Goal: Transaction & Acquisition: Book appointment/travel/reservation

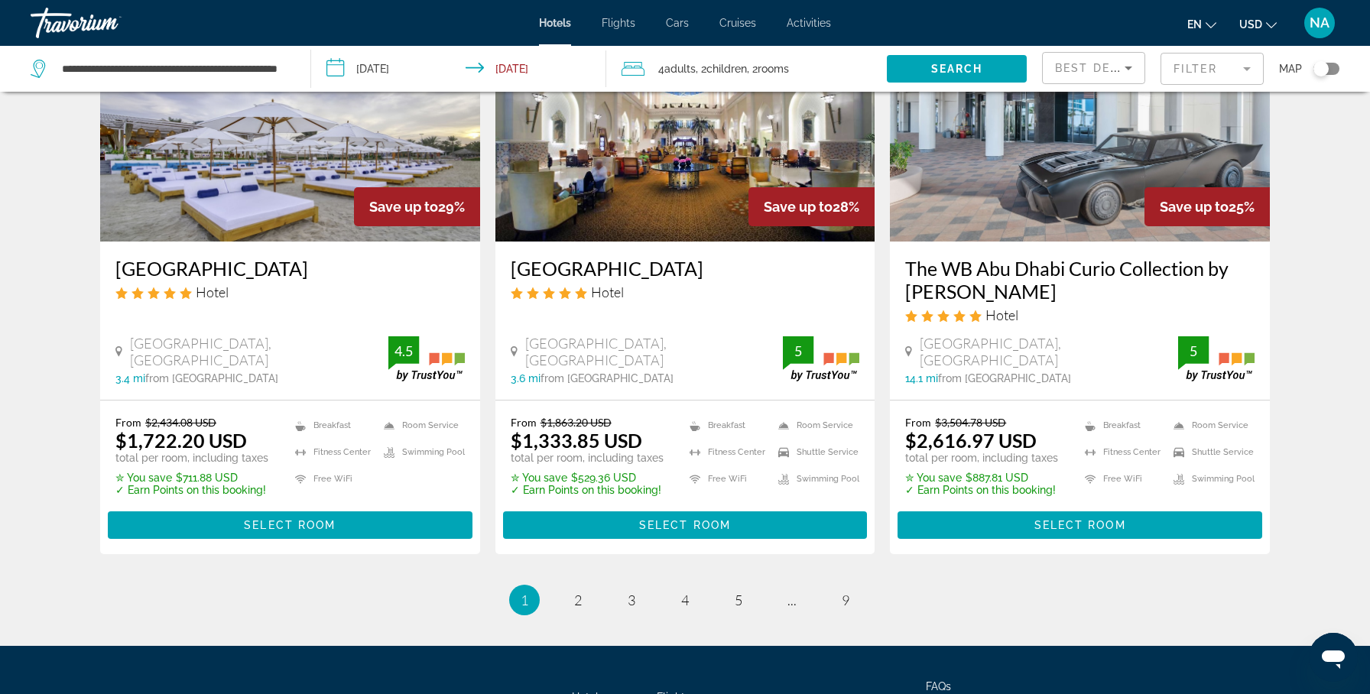
scroll to position [2031, 0]
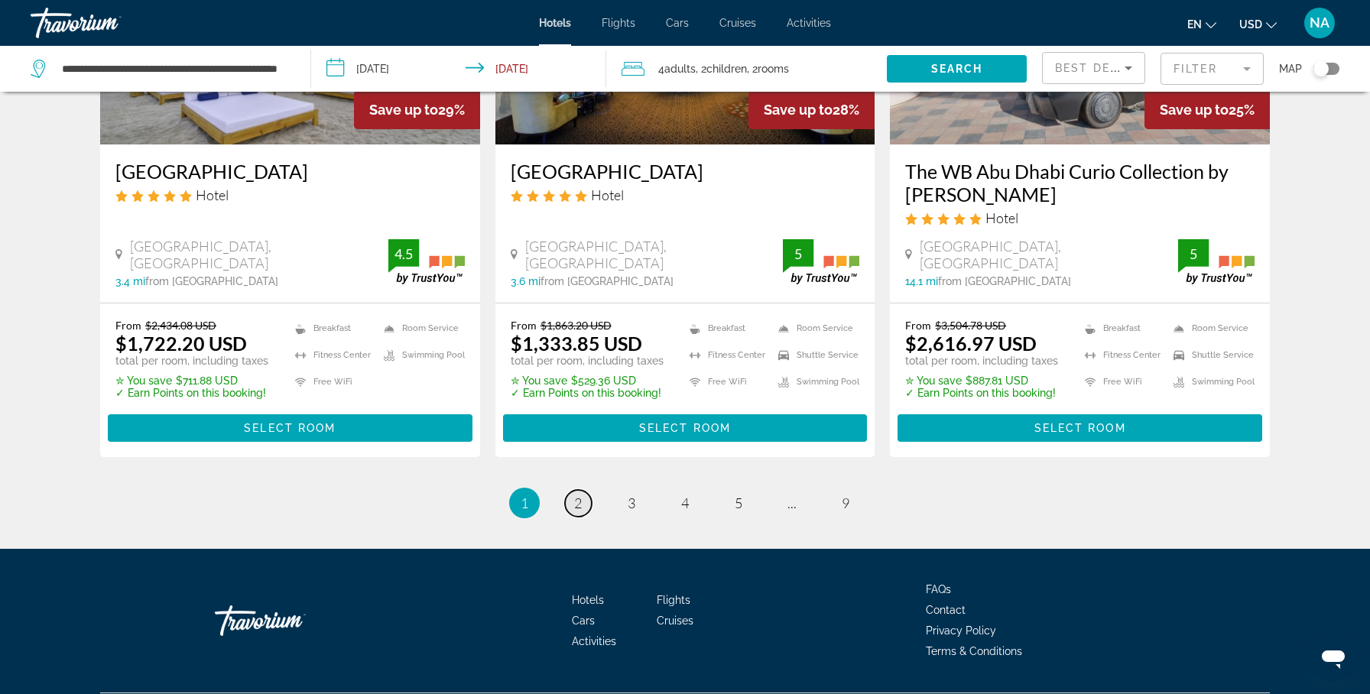
click at [577, 495] on span "2" at bounding box center [578, 503] width 8 height 17
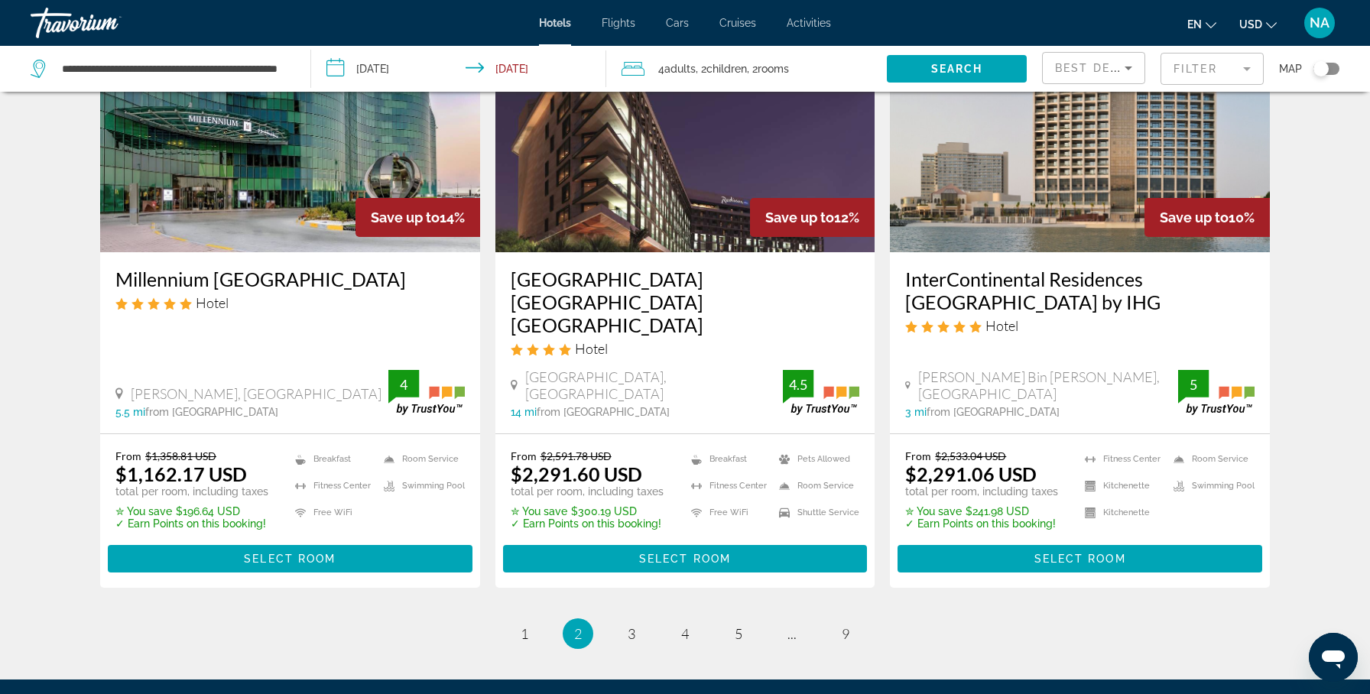
scroll to position [2003, 0]
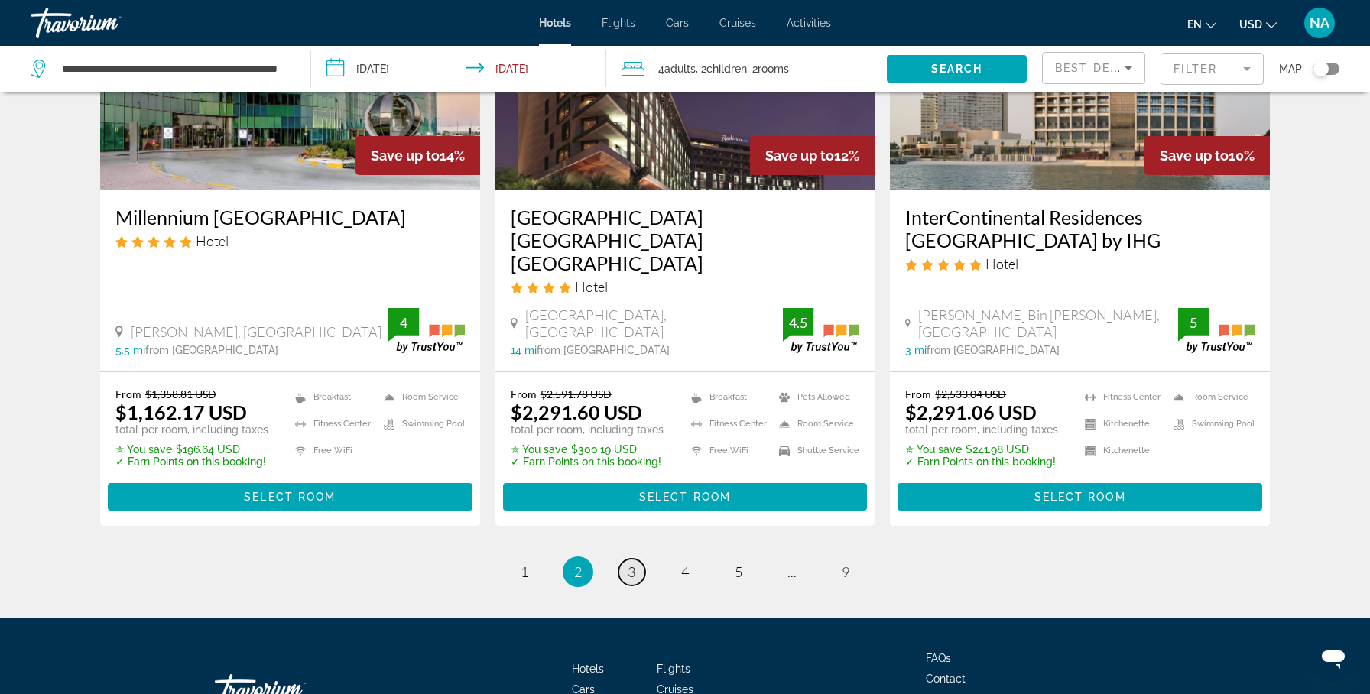
click at [631, 563] on span "3" at bounding box center [632, 571] width 8 height 17
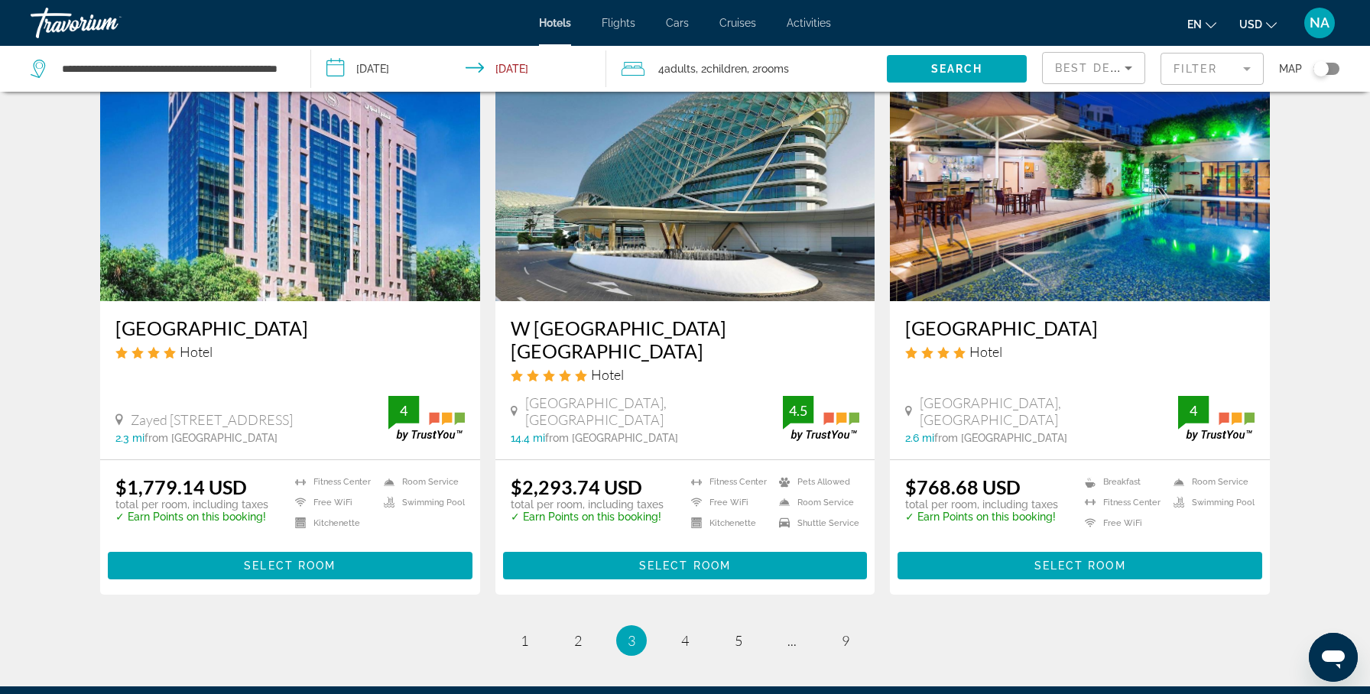
scroll to position [1925, 0]
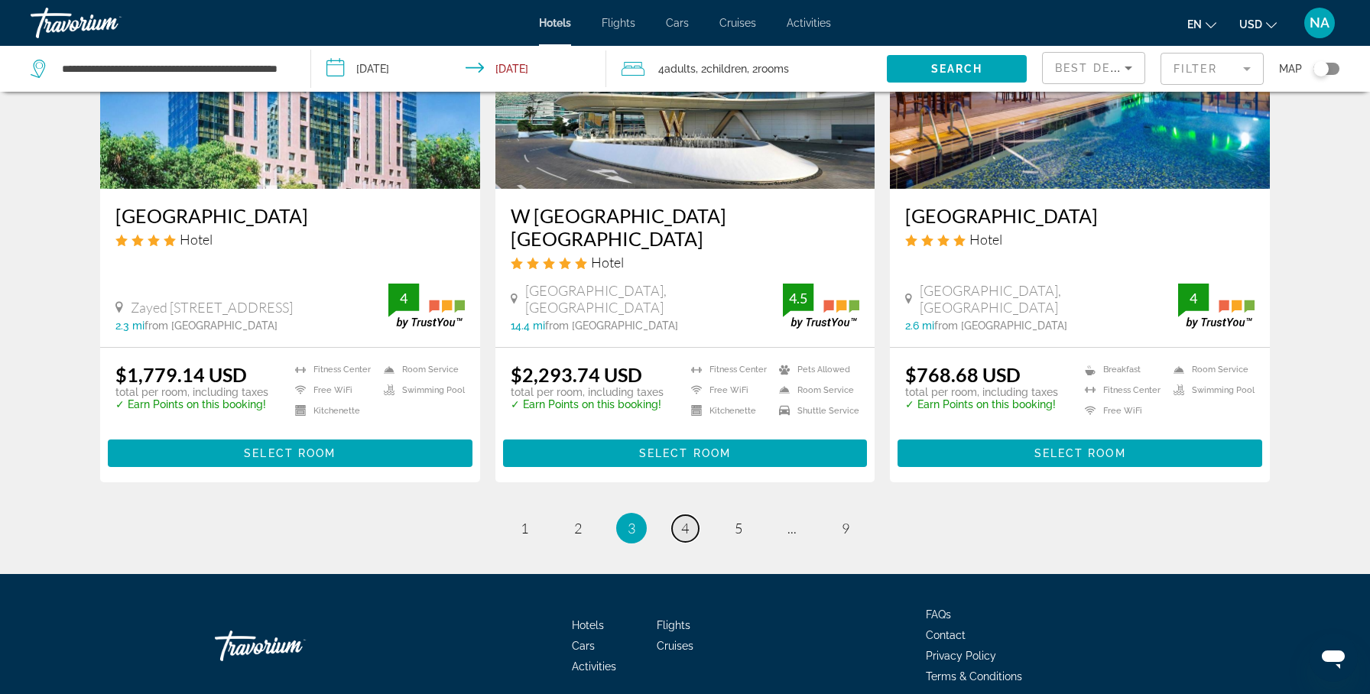
click at [685, 520] on span "4" at bounding box center [685, 528] width 8 height 17
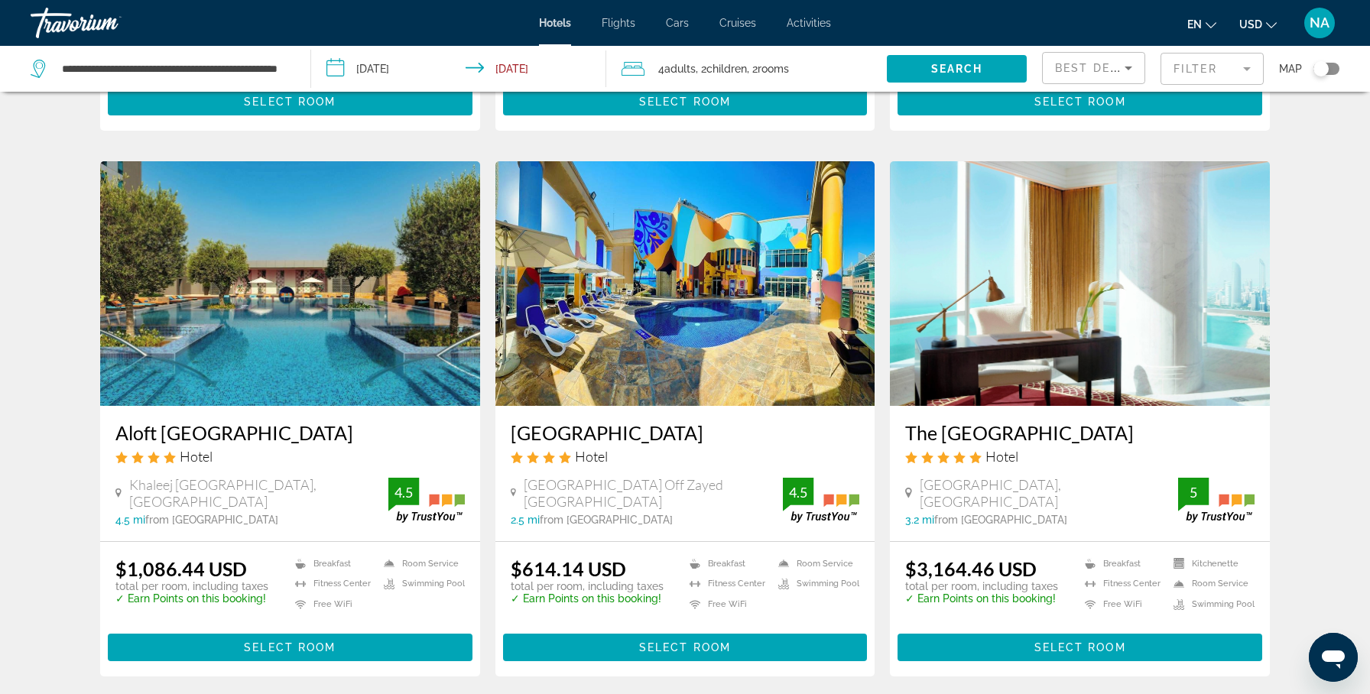
scroll to position [1726, 0]
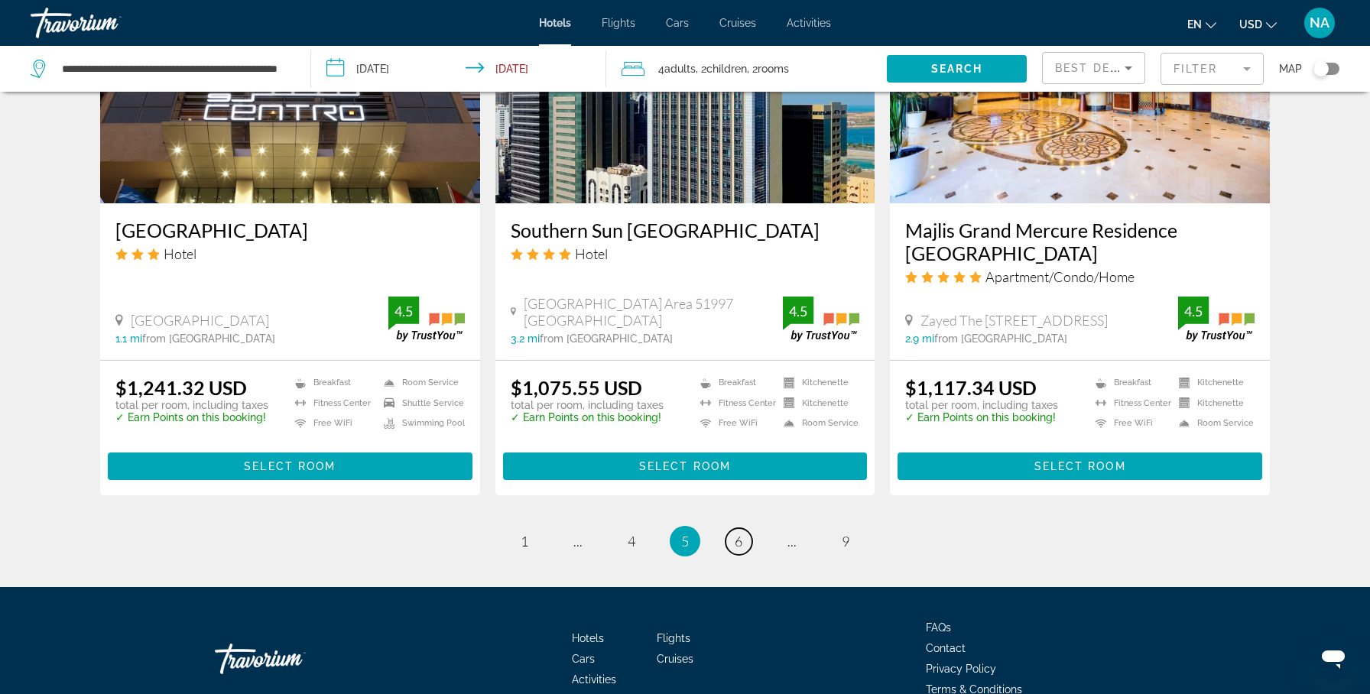
scroll to position [1901, 0]
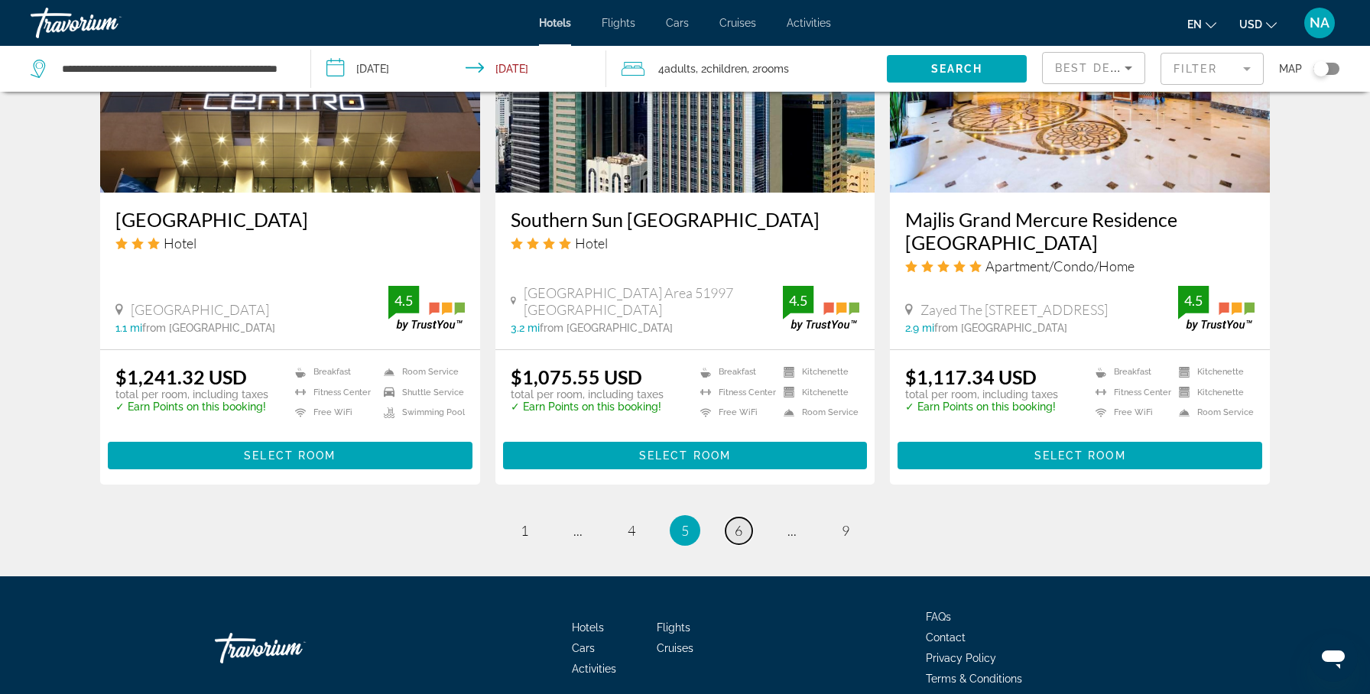
click at [735, 522] on span "6" at bounding box center [739, 530] width 8 height 17
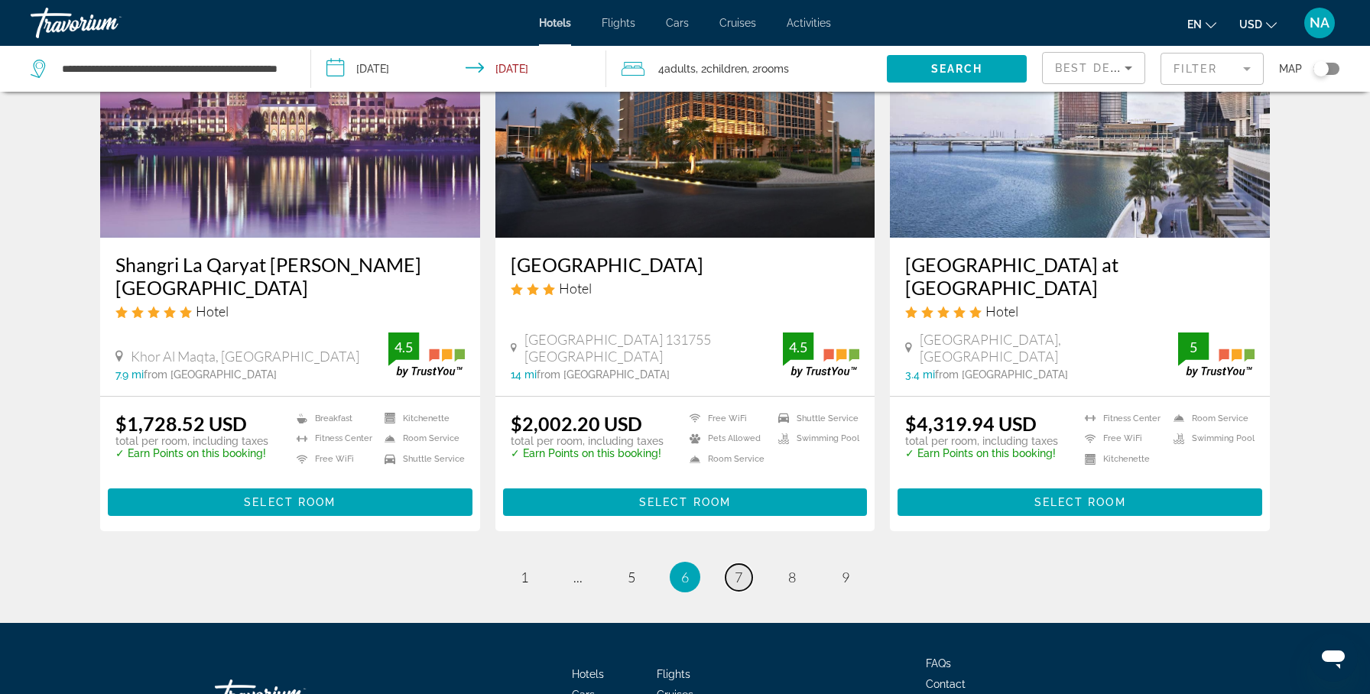
scroll to position [1954, 0]
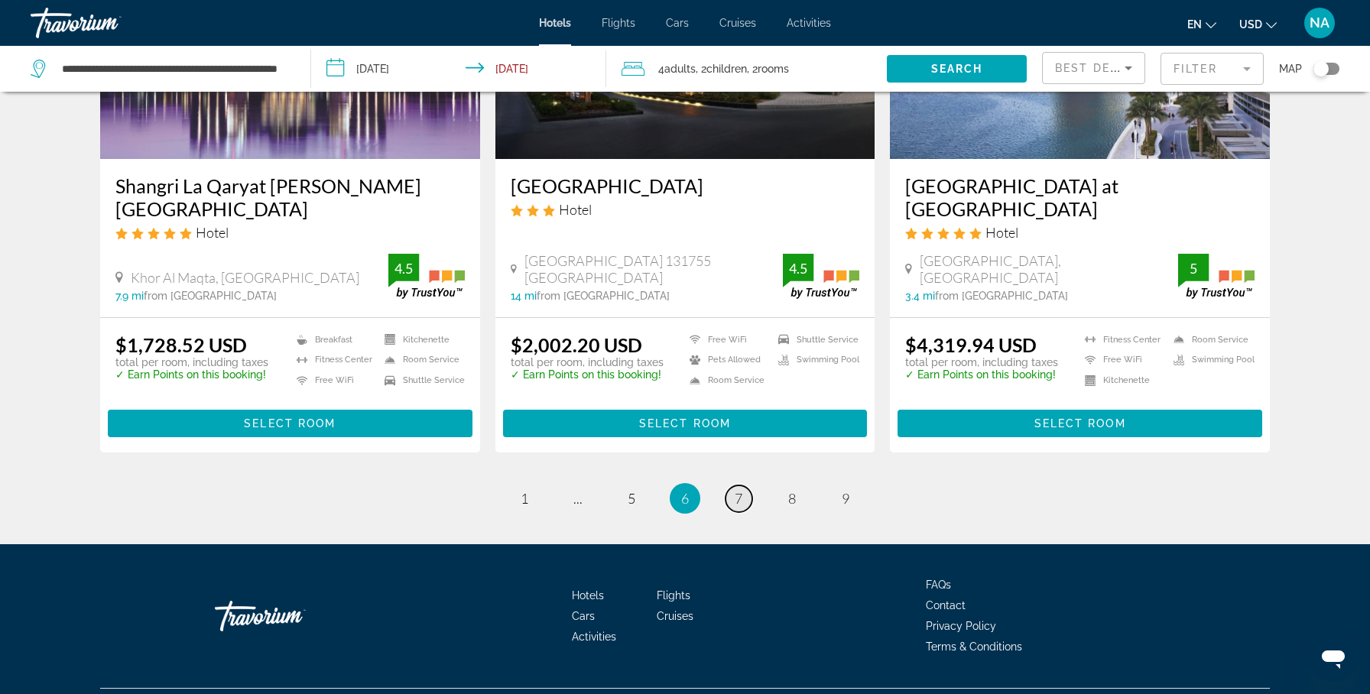
click at [739, 490] on span "7" at bounding box center [739, 498] width 8 height 17
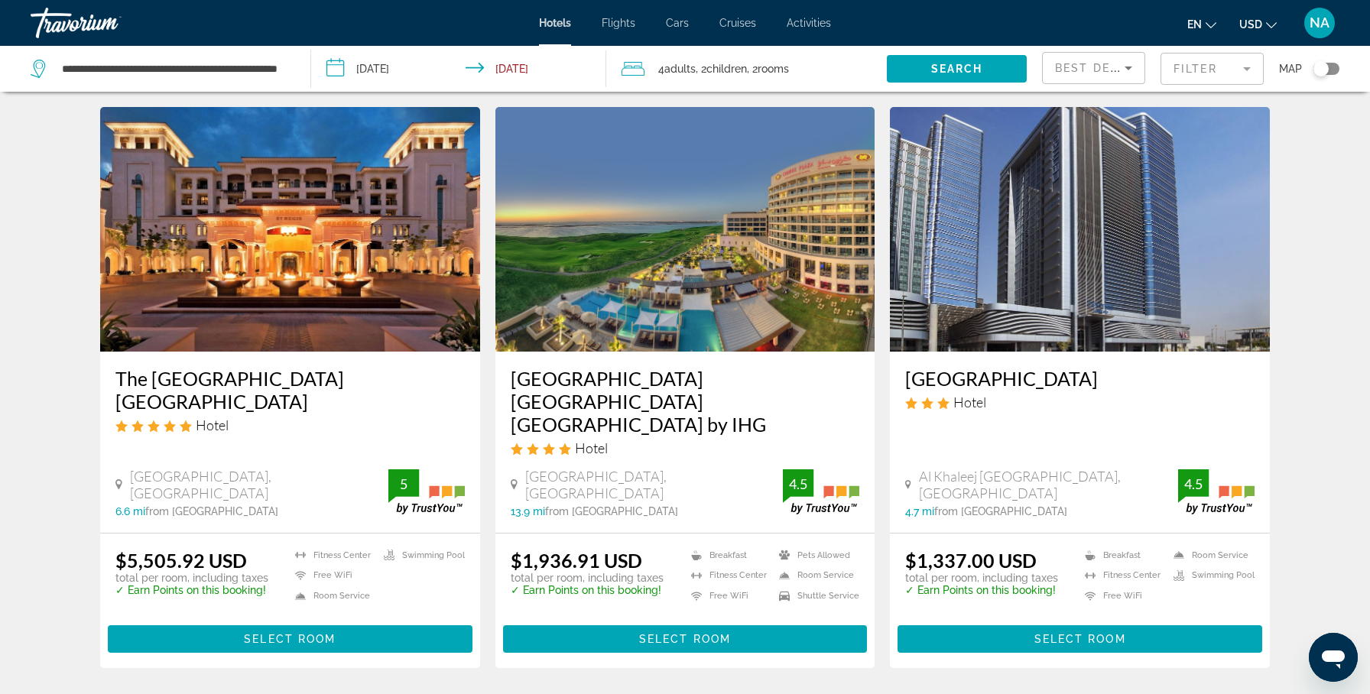
scroll to position [586, 0]
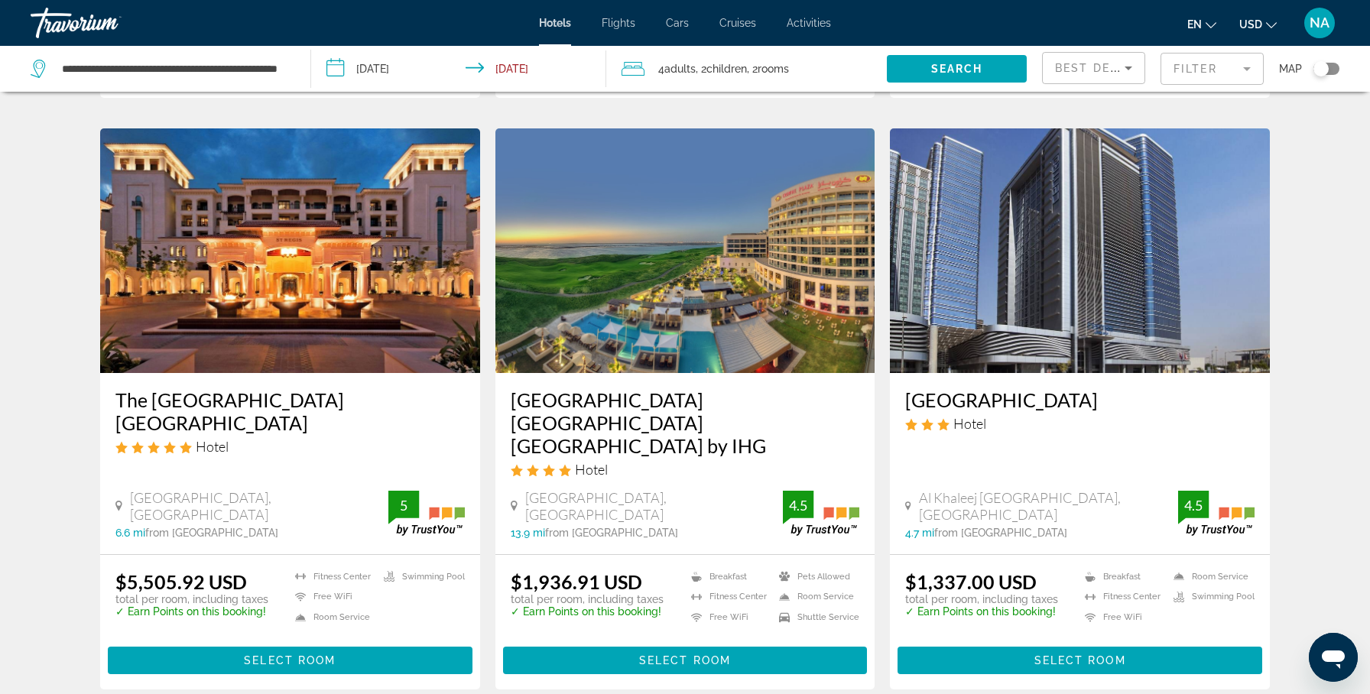
click at [307, 253] on img "Main content" at bounding box center [290, 250] width 380 height 245
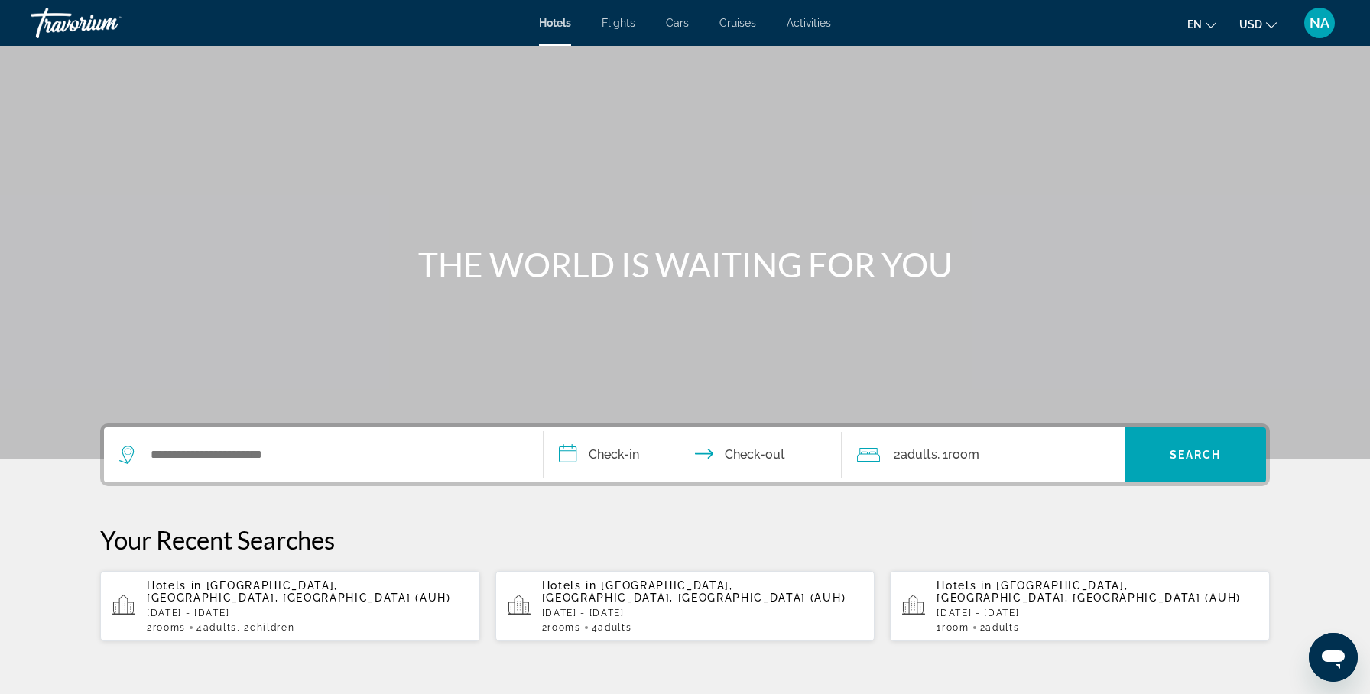
click at [405, 612] on p "[DATE] - [DATE]" at bounding box center [307, 613] width 321 height 11
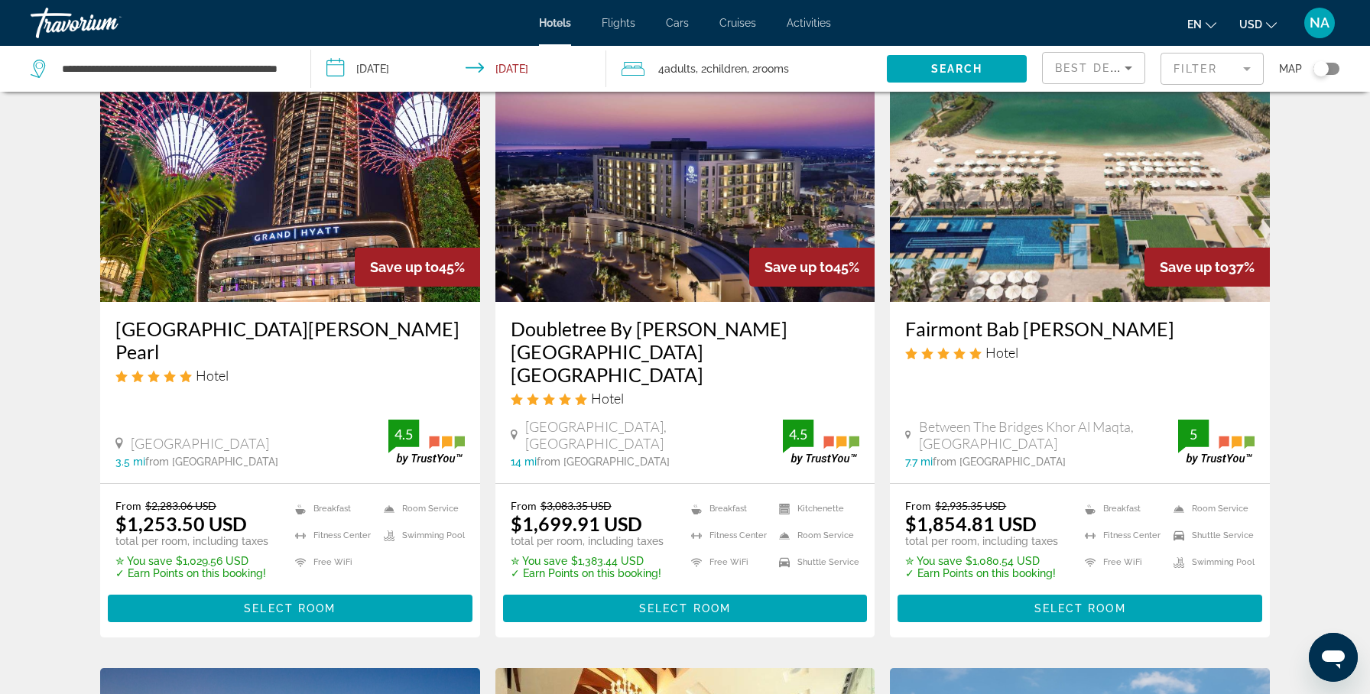
scroll to position [651, 0]
click at [671, 225] on img "Main content" at bounding box center [685, 180] width 380 height 245
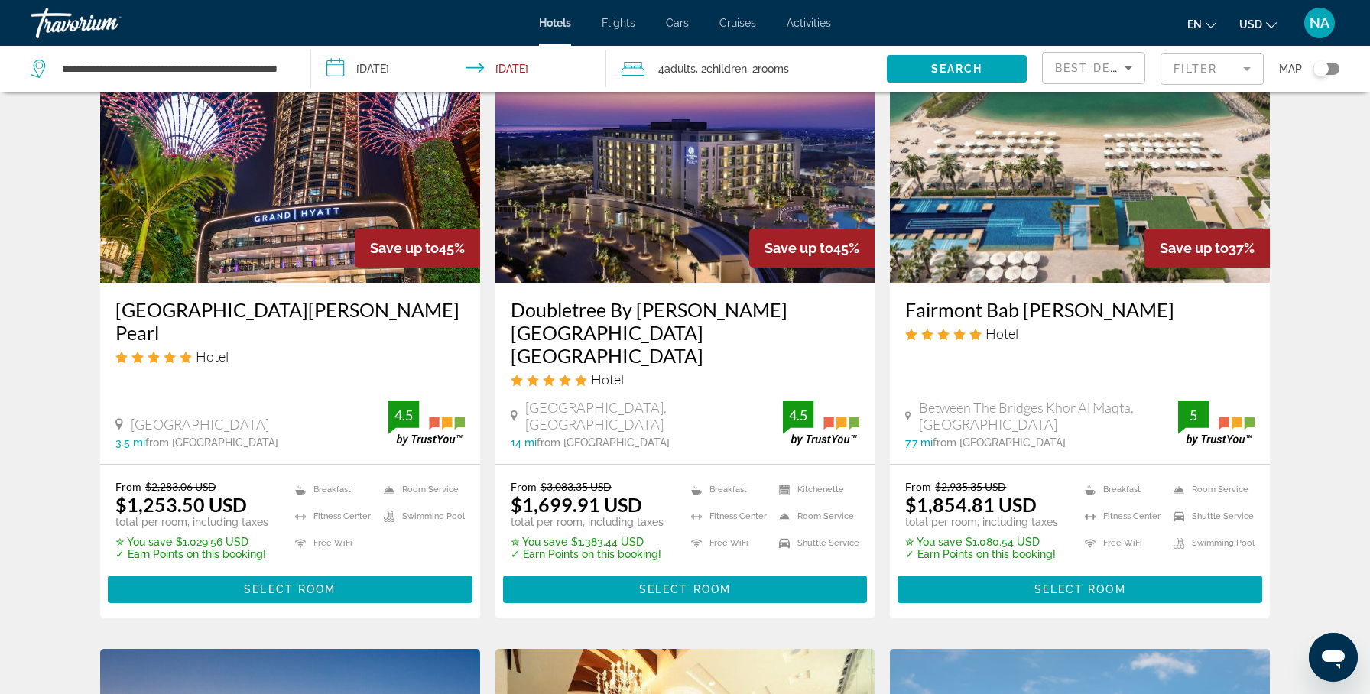
scroll to position [672, 0]
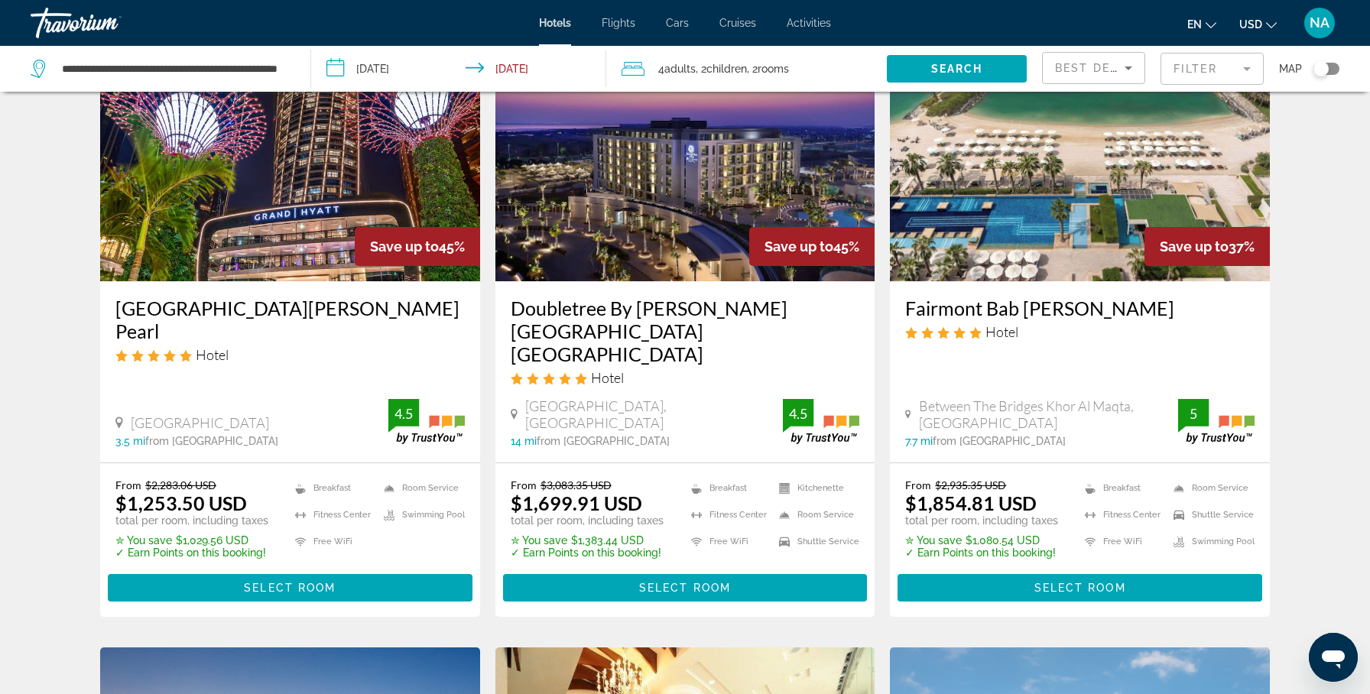
click at [982, 241] on img "Main content" at bounding box center [1080, 159] width 380 height 245
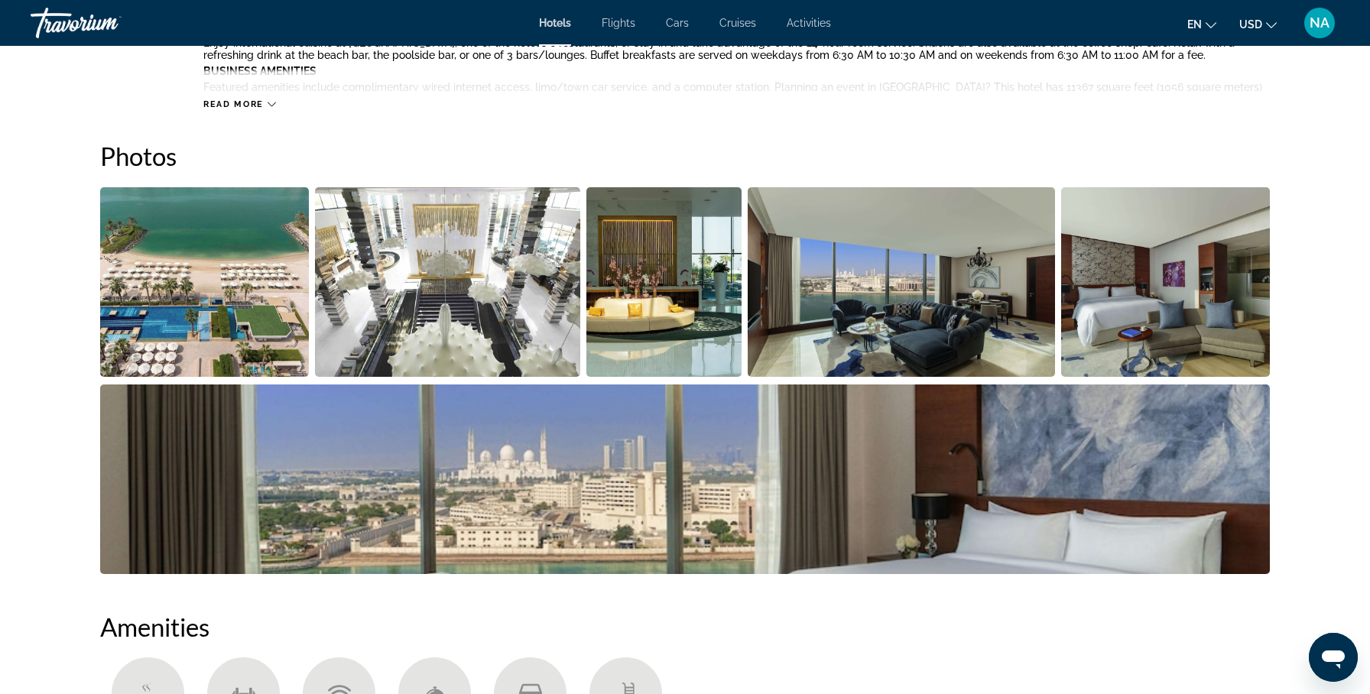
scroll to position [699, 0]
click at [187, 236] on img "Open full-screen image slider" at bounding box center [204, 282] width 209 height 190
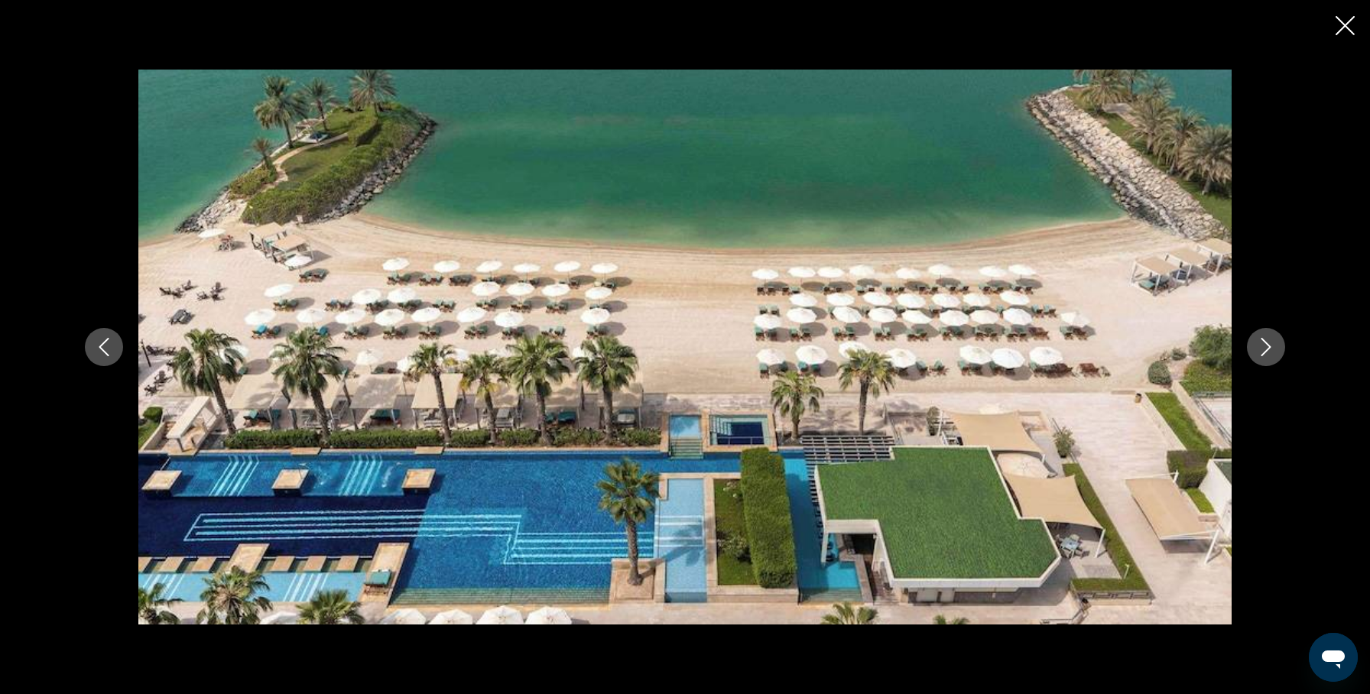
click at [1253, 344] on button "Next image" at bounding box center [1266, 347] width 38 height 38
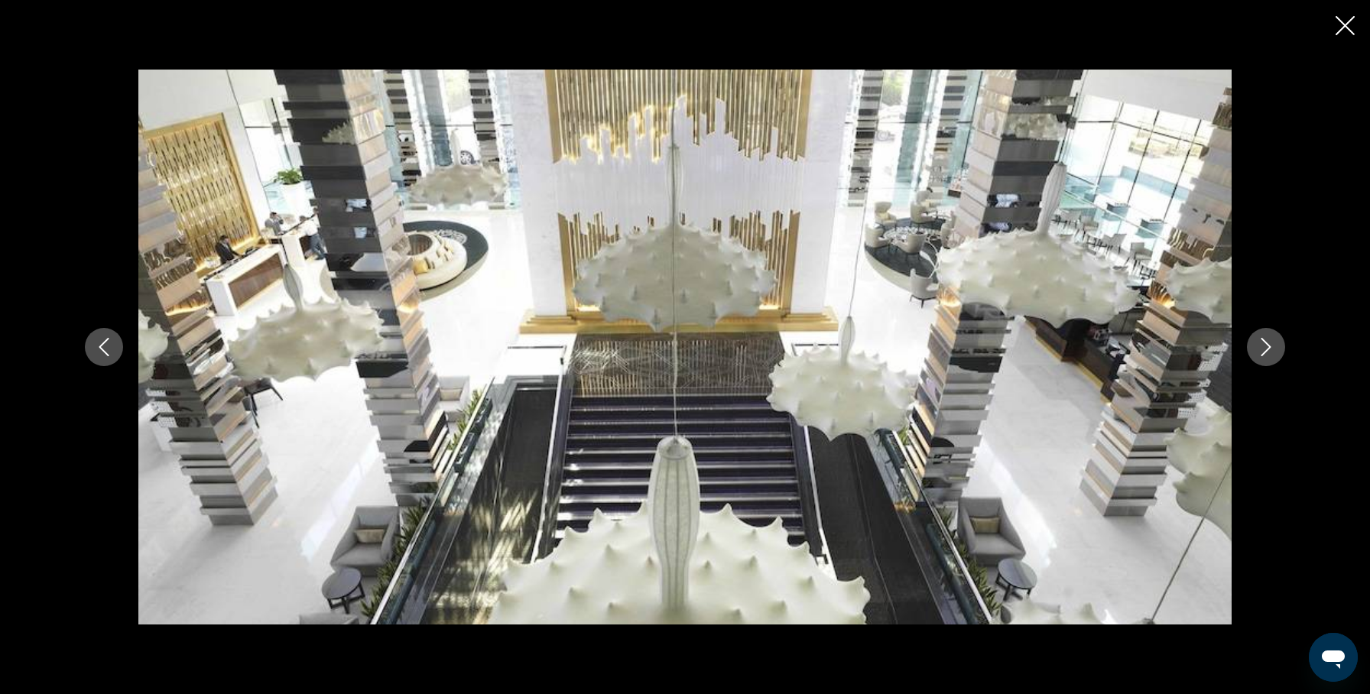
click at [1253, 344] on button "Next image" at bounding box center [1266, 347] width 38 height 38
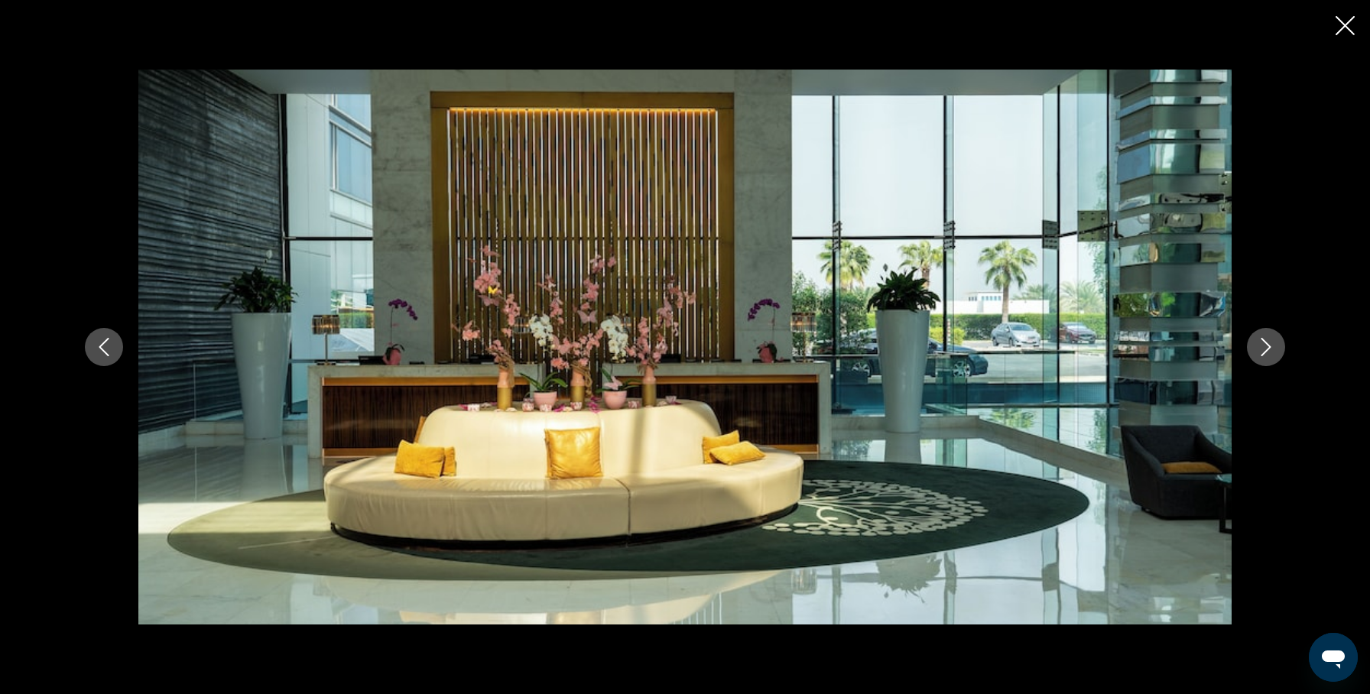
click at [1253, 344] on button "Next image" at bounding box center [1266, 347] width 38 height 38
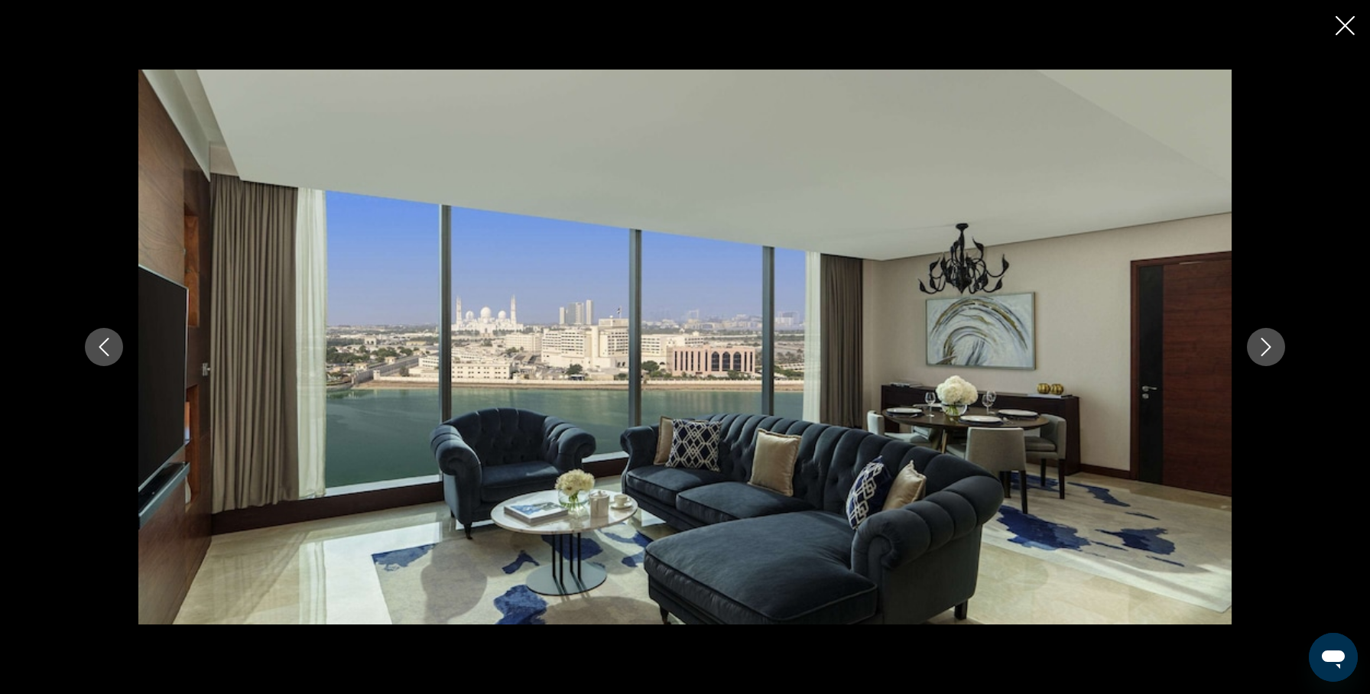
click at [1253, 344] on button "Next image" at bounding box center [1266, 347] width 38 height 38
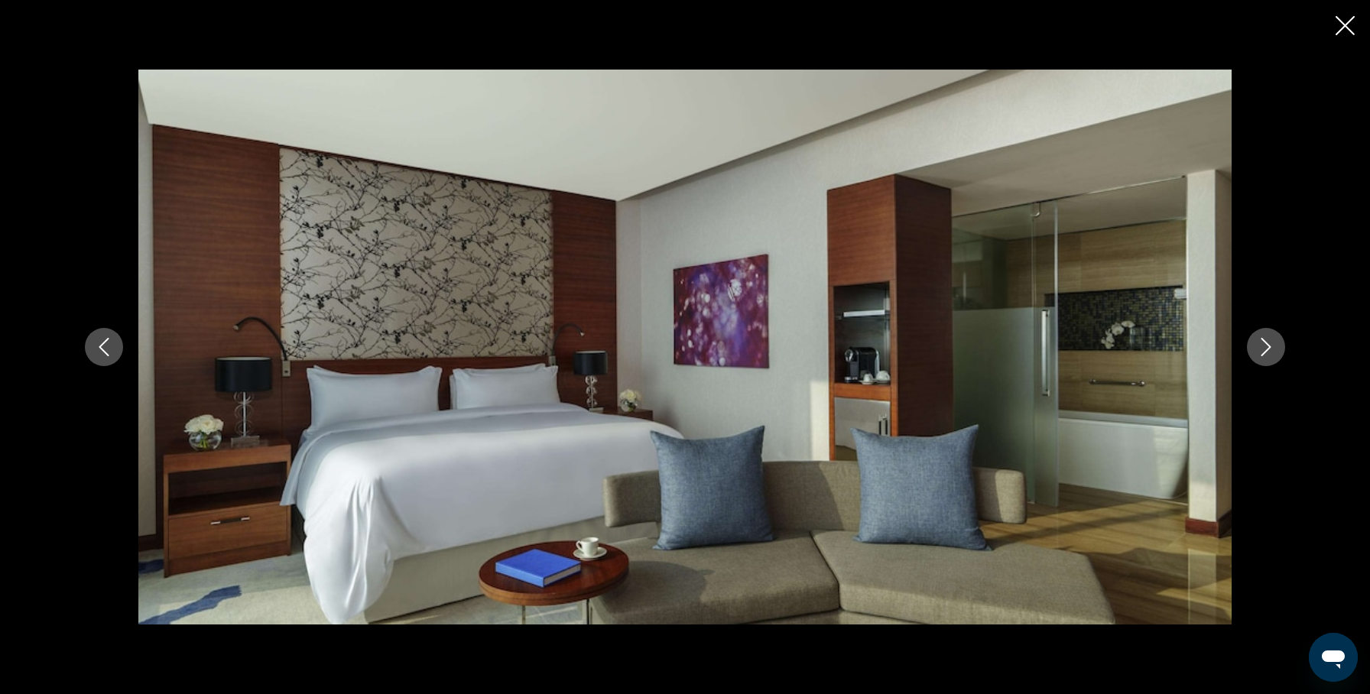
click at [1253, 344] on button "Next image" at bounding box center [1266, 347] width 38 height 38
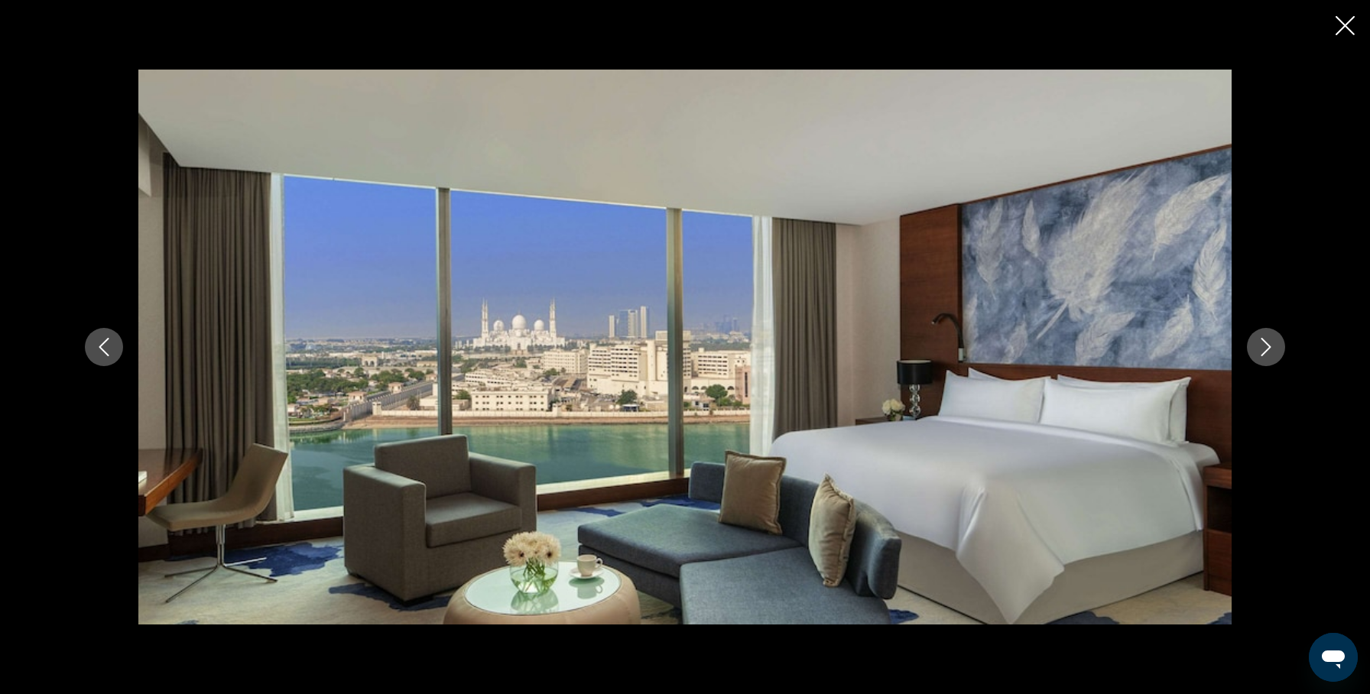
click at [1266, 345] on icon "Next image" at bounding box center [1266, 347] width 18 height 18
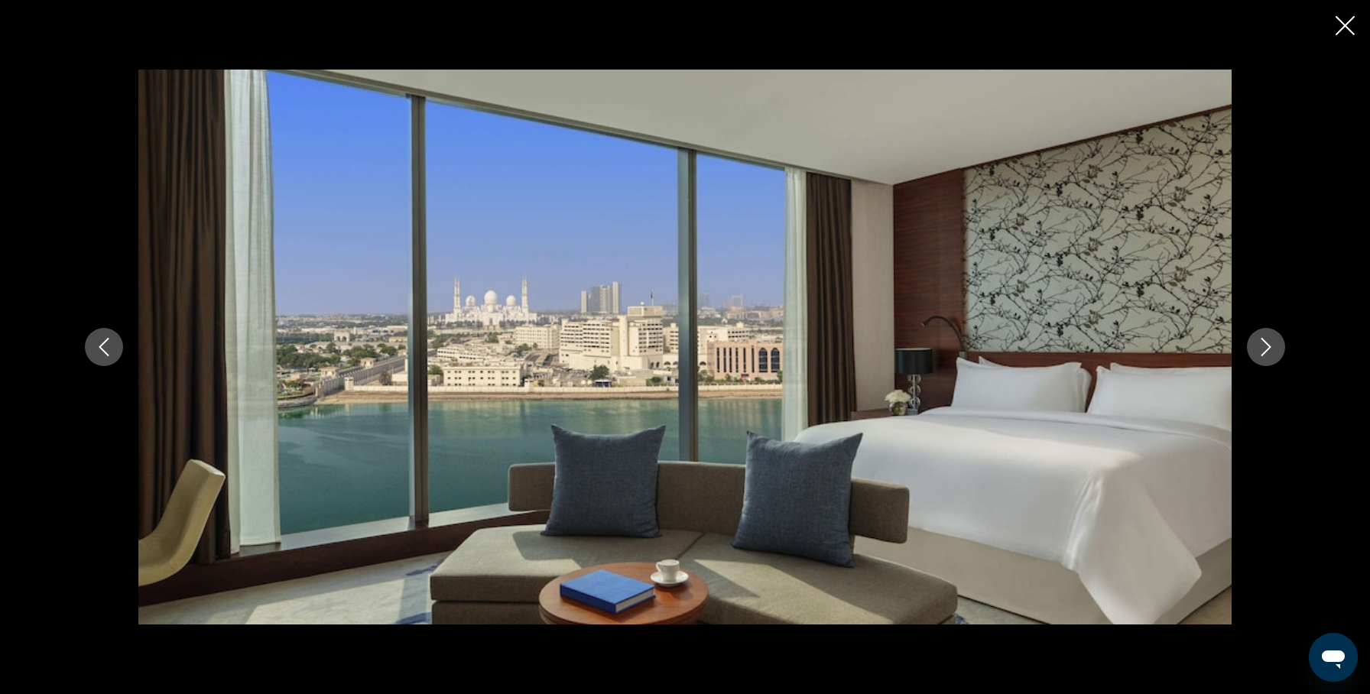
click at [1266, 345] on icon "Next image" at bounding box center [1266, 347] width 18 height 18
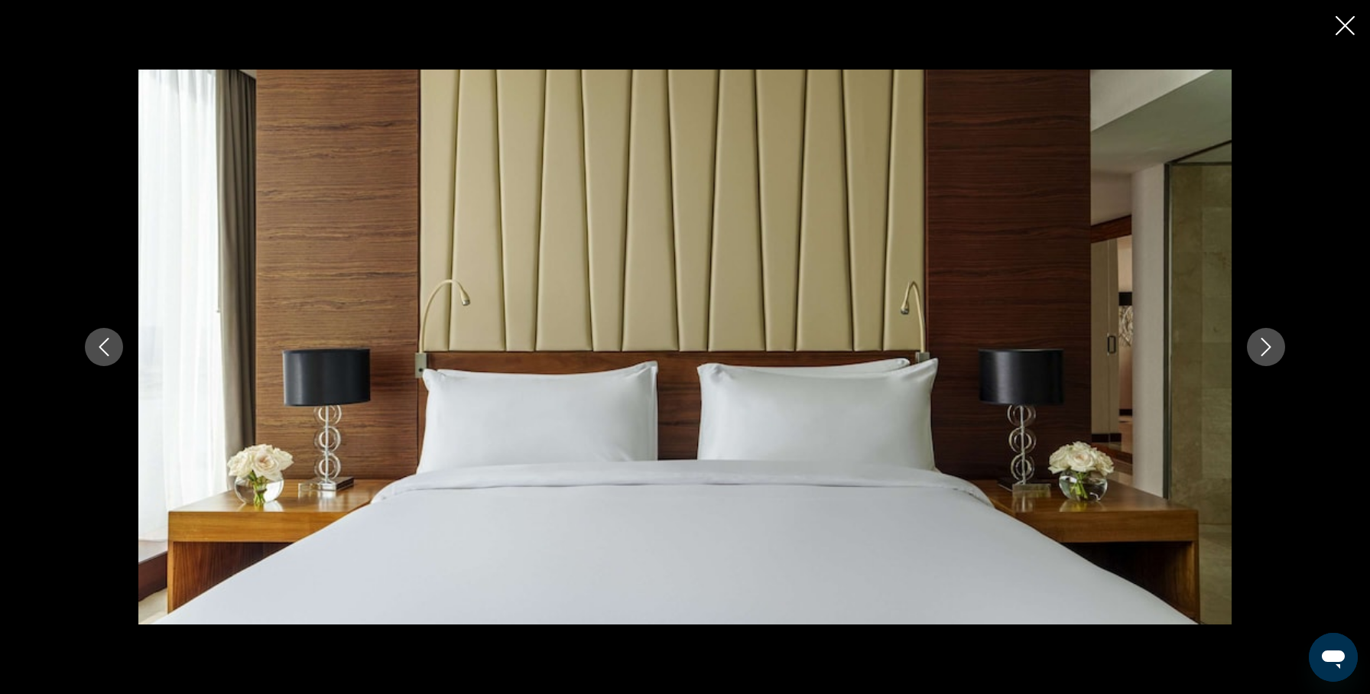
click at [1266, 345] on icon "Next image" at bounding box center [1266, 347] width 18 height 18
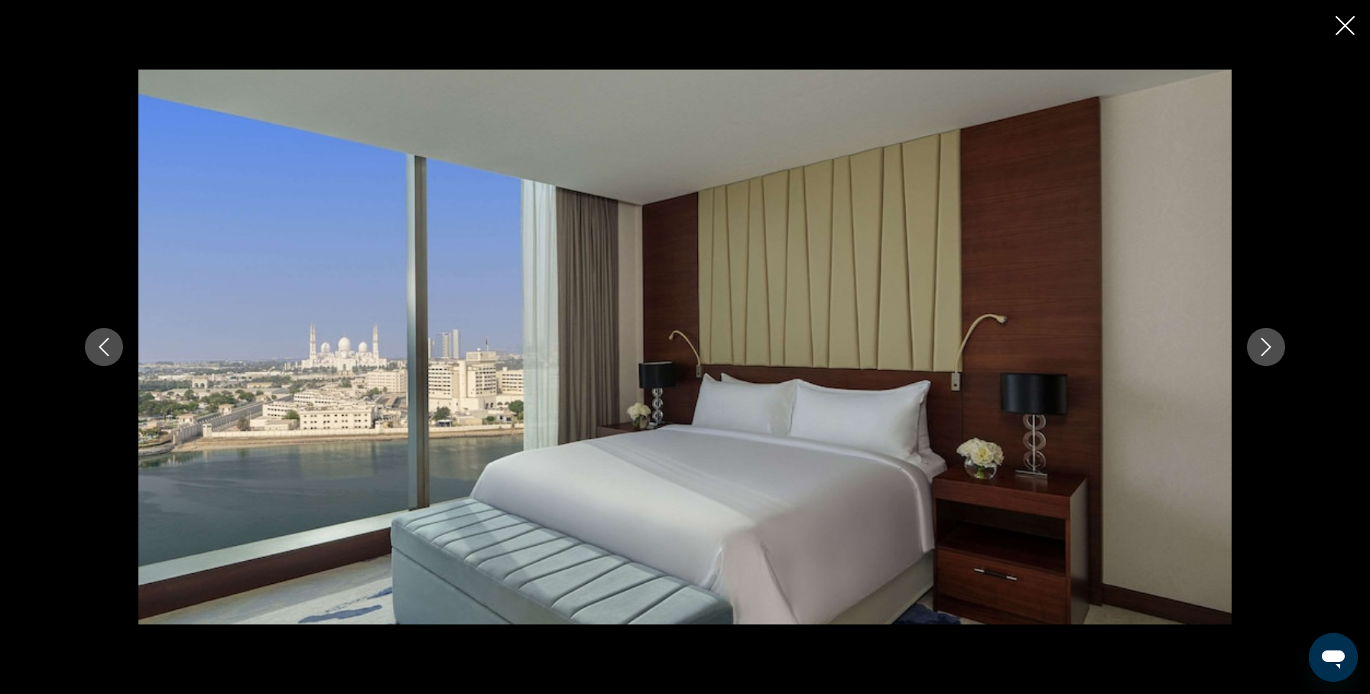
click at [1266, 345] on icon "Next image" at bounding box center [1266, 347] width 18 height 18
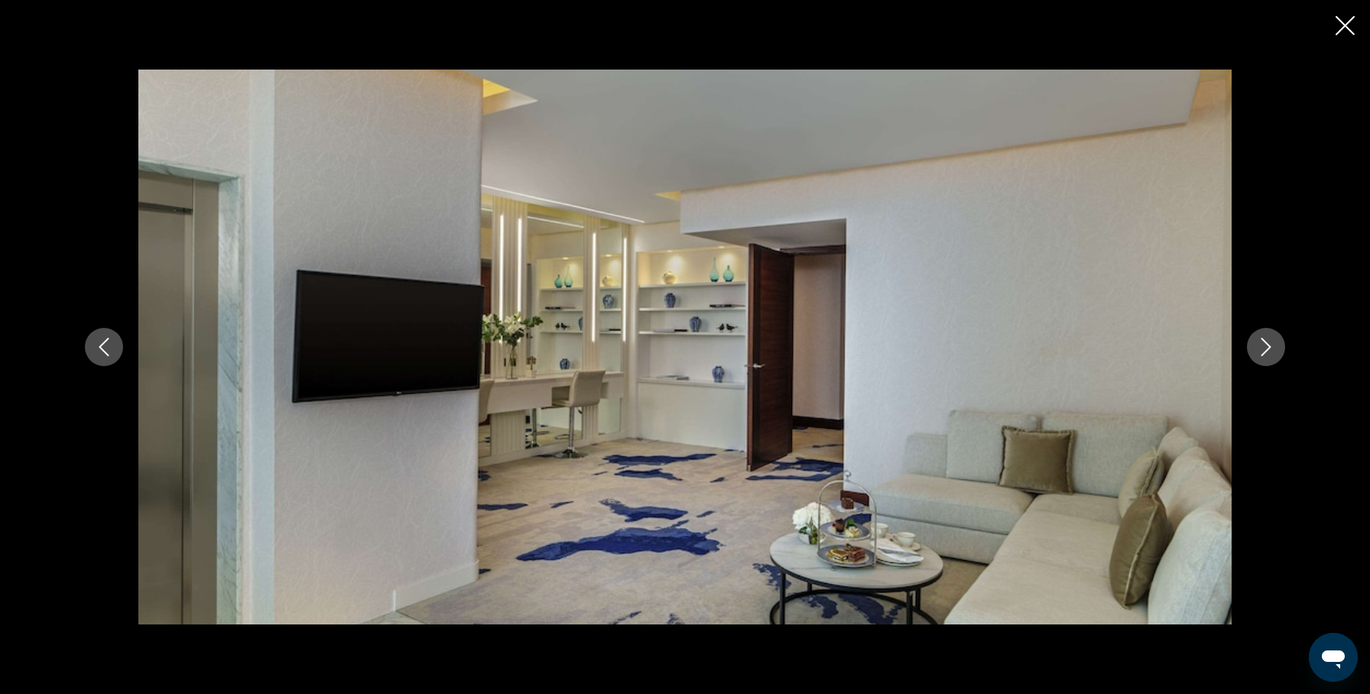
click at [1266, 345] on icon "Next image" at bounding box center [1266, 347] width 18 height 18
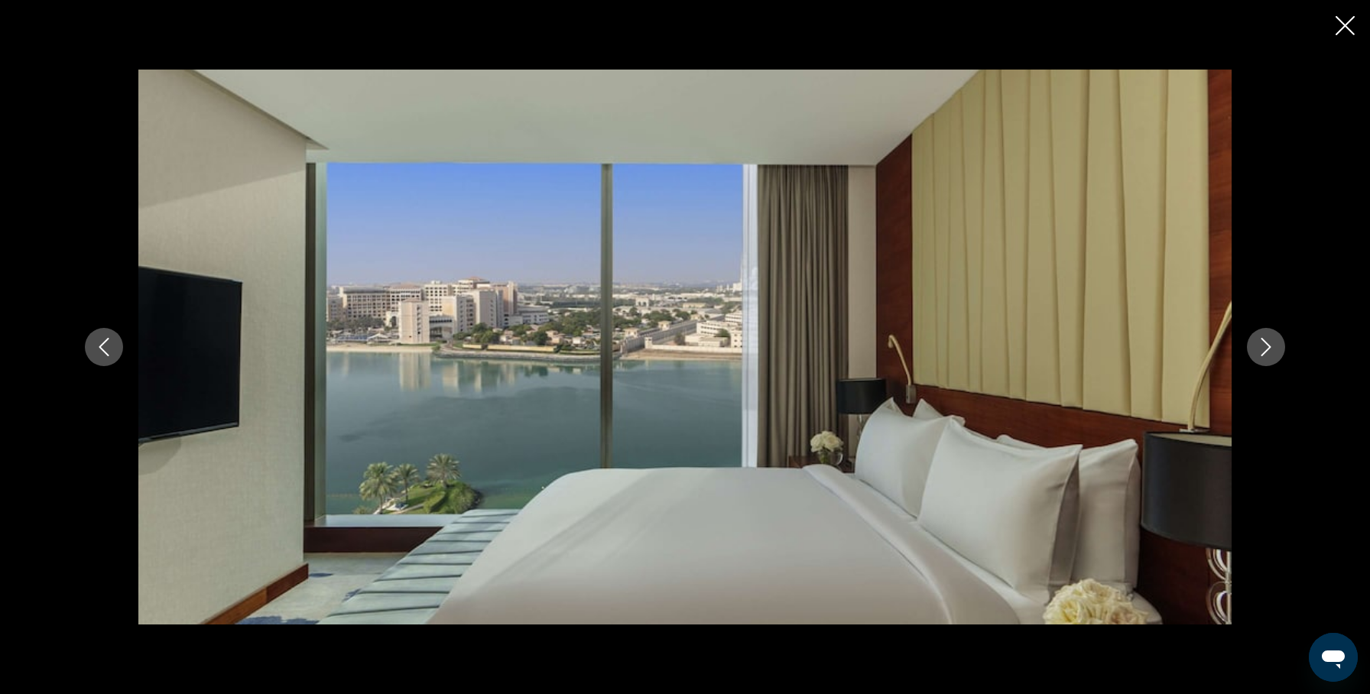
click at [1266, 345] on icon "Next image" at bounding box center [1266, 347] width 18 height 18
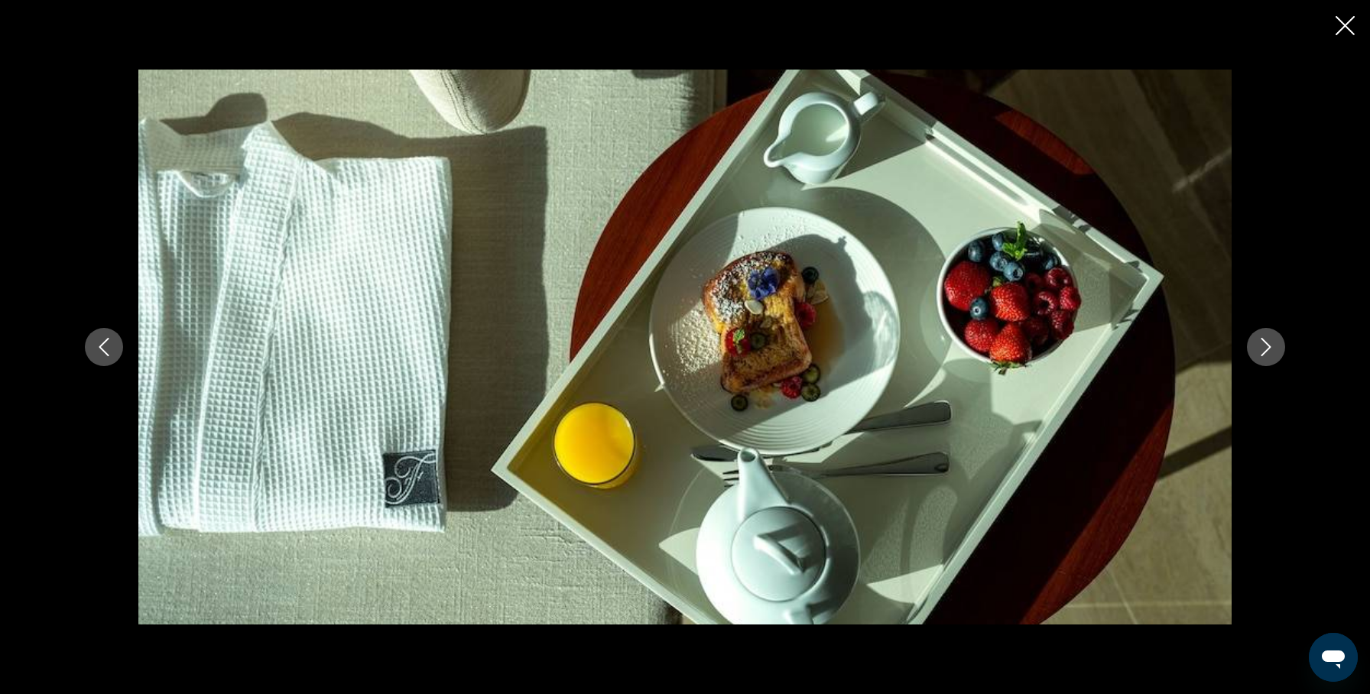
click at [1266, 345] on icon "Next image" at bounding box center [1266, 347] width 18 height 18
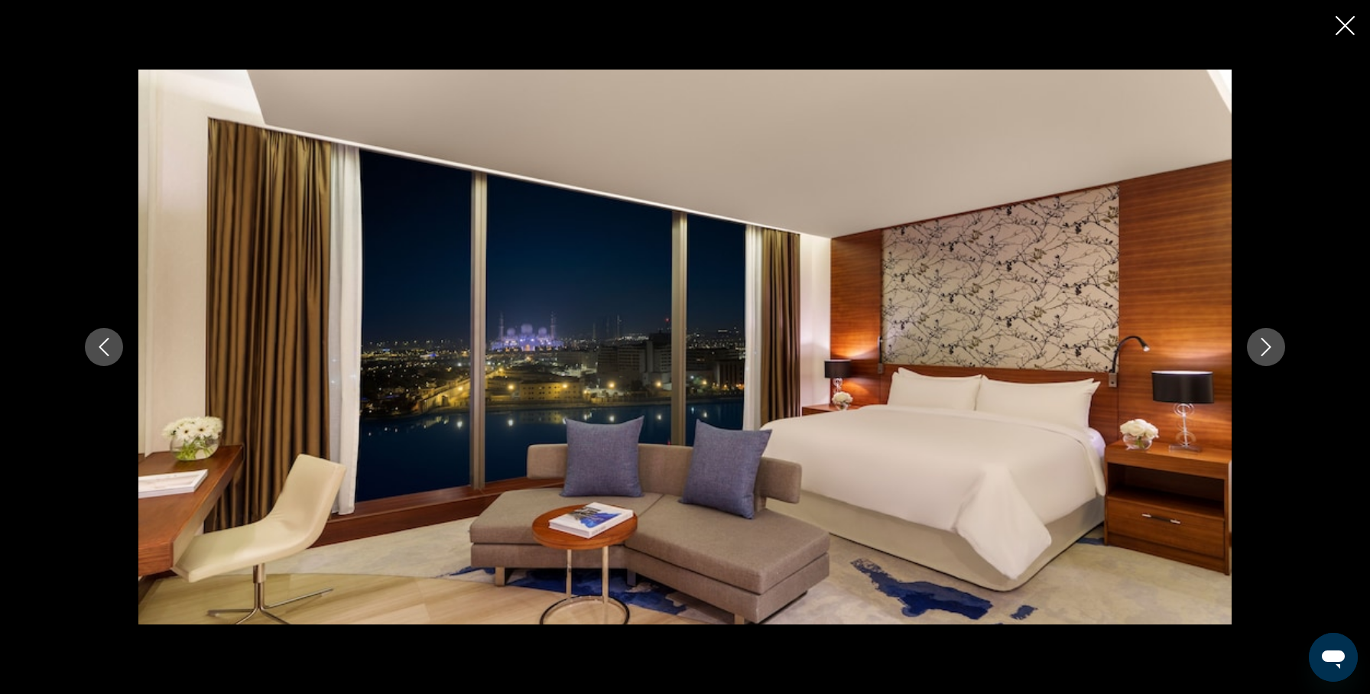
click at [1266, 345] on icon "Next image" at bounding box center [1266, 347] width 18 height 18
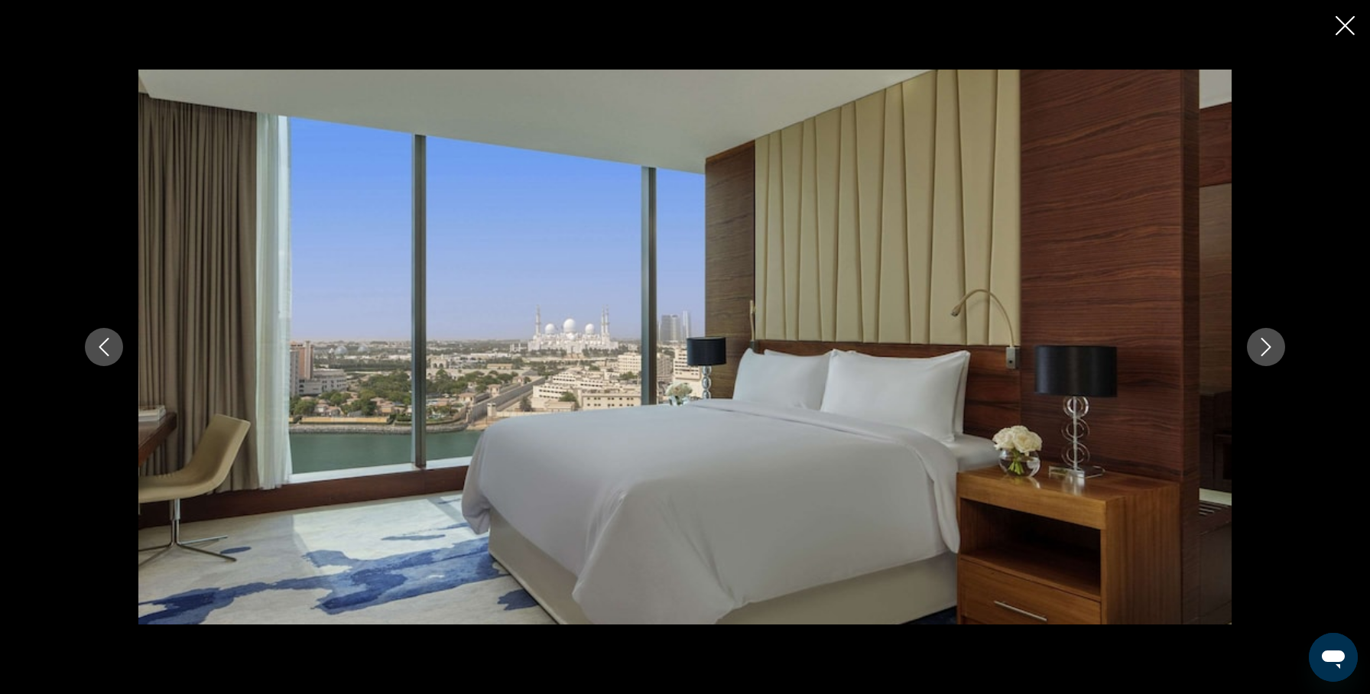
click at [1266, 345] on icon "Next image" at bounding box center [1266, 347] width 18 height 18
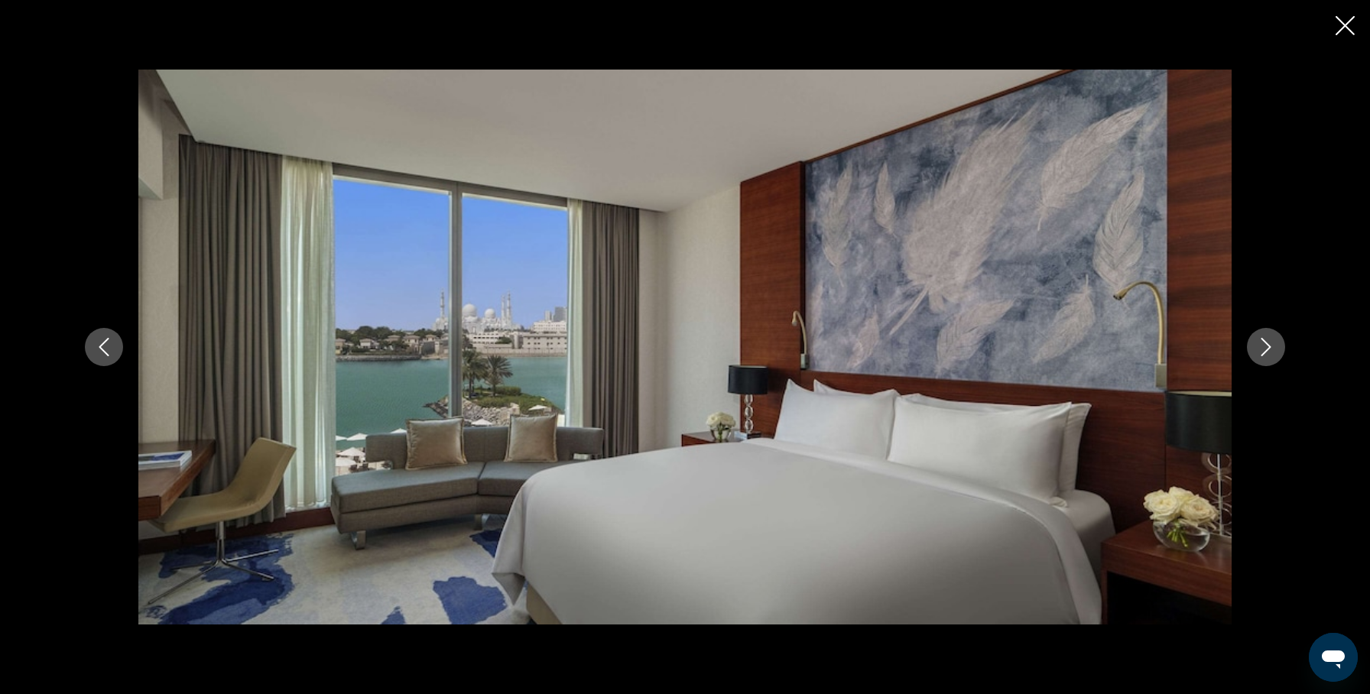
click at [1266, 345] on icon "Next image" at bounding box center [1266, 347] width 18 height 18
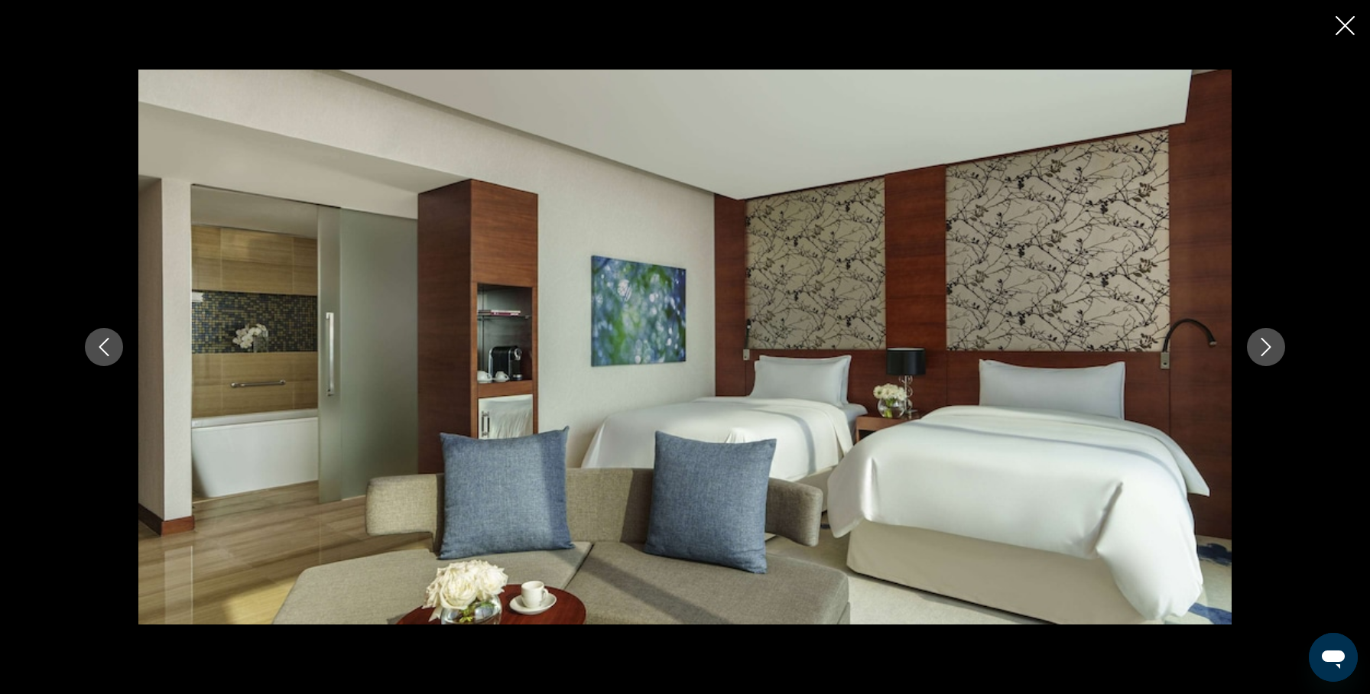
click at [1343, 31] on icon "Close slideshow" at bounding box center [1345, 25] width 19 height 19
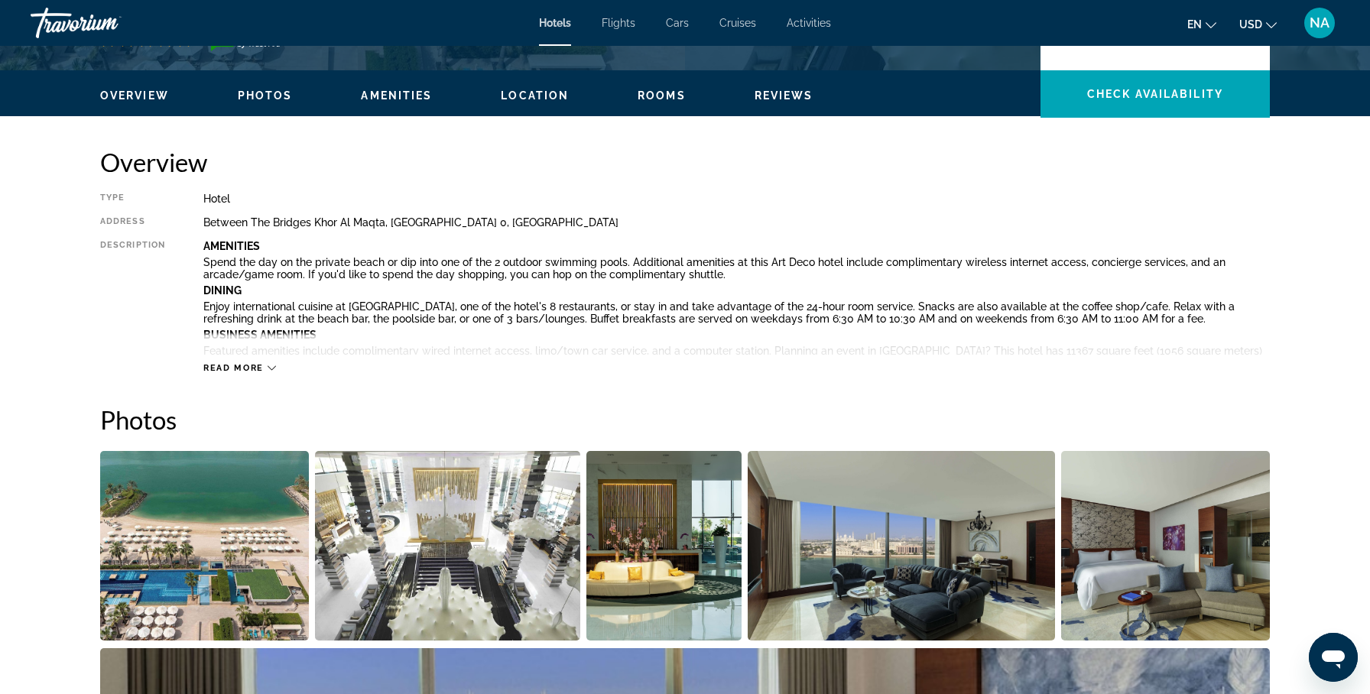
scroll to position [429, 0]
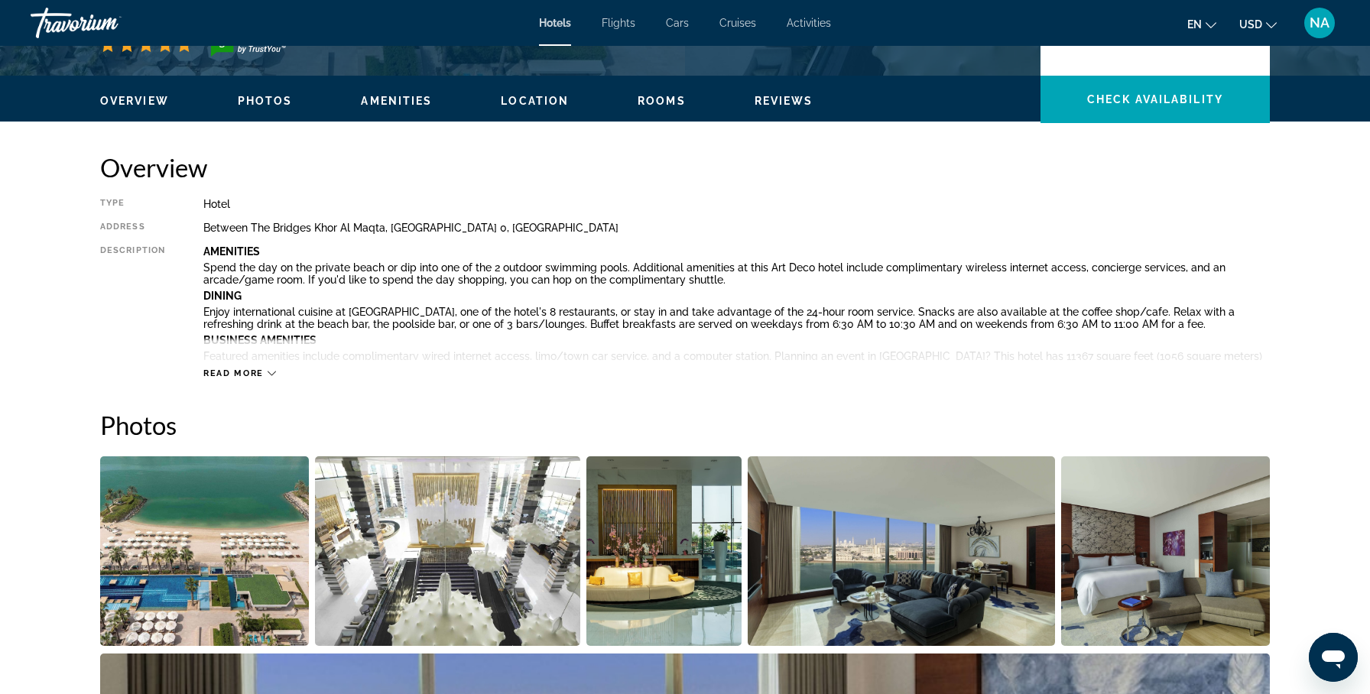
click at [554, 100] on span "Location" at bounding box center [535, 101] width 68 height 12
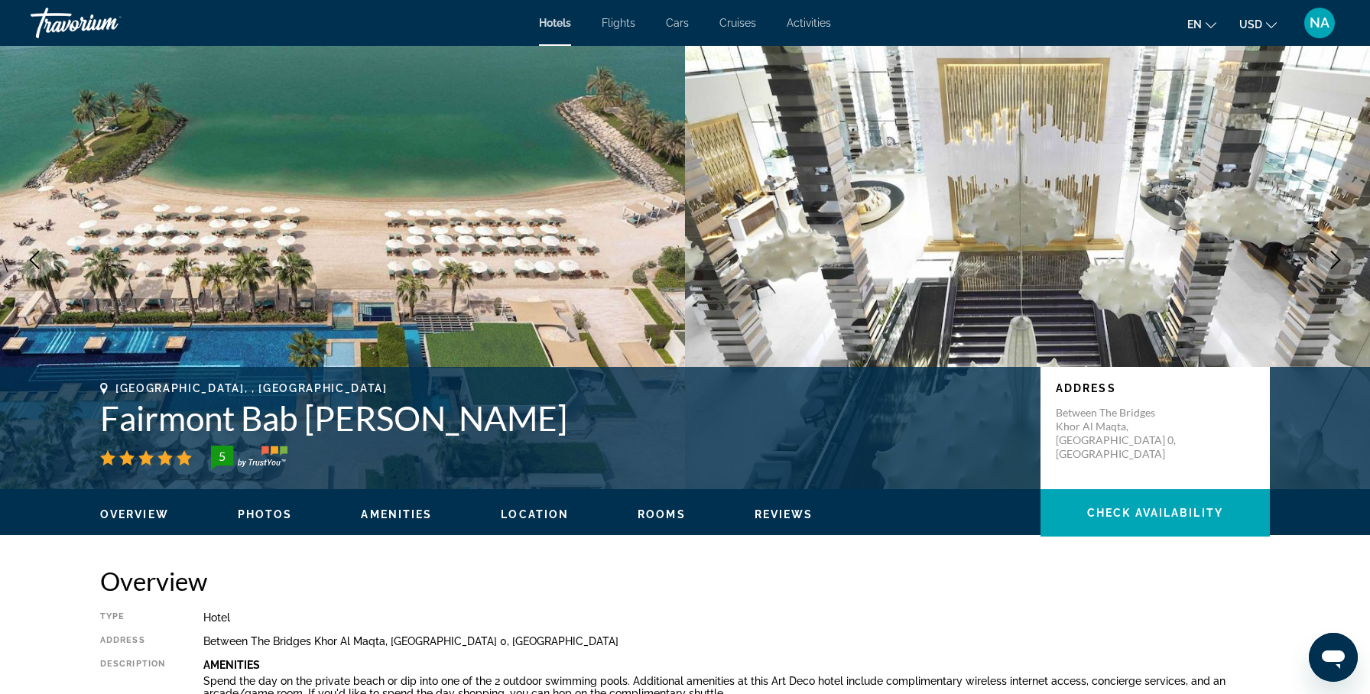
scroll to position [0, 0]
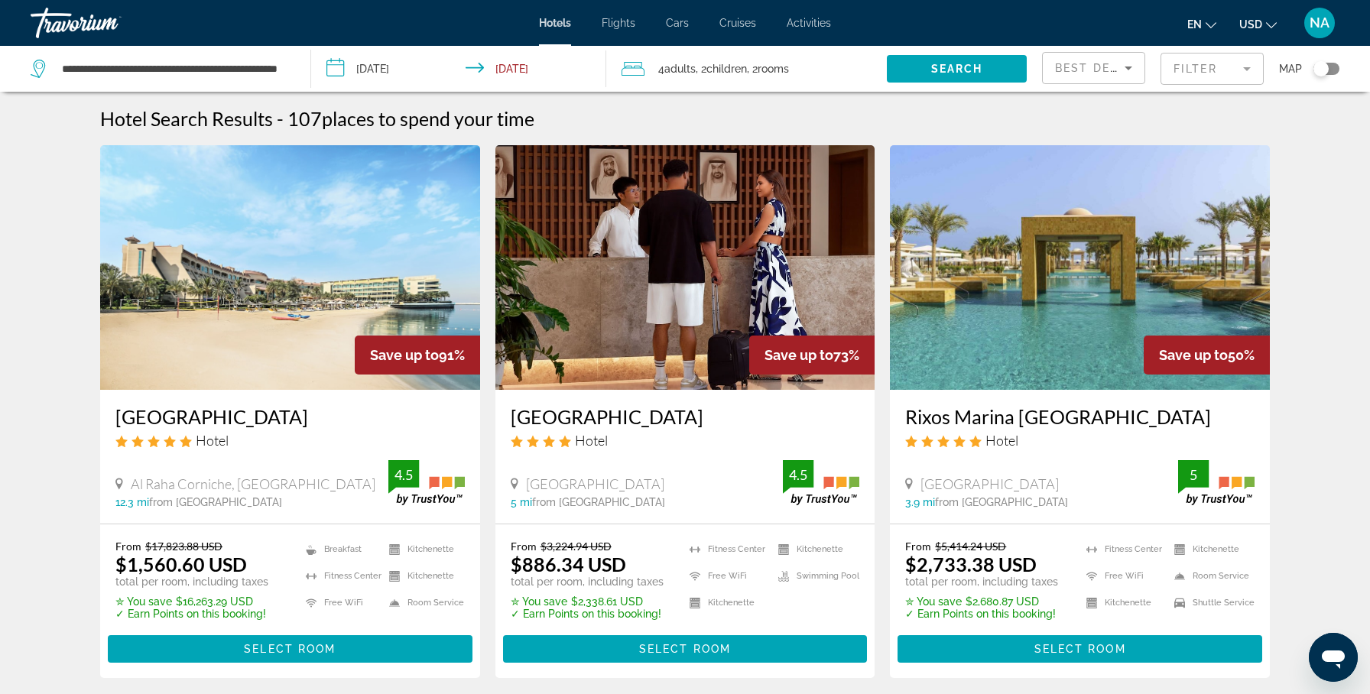
click at [947, 328] on img "Main content" at bounding box center [1080, 267] width 380 height 245
